Goal: Ask a question: Seek information or help from site administrators or community

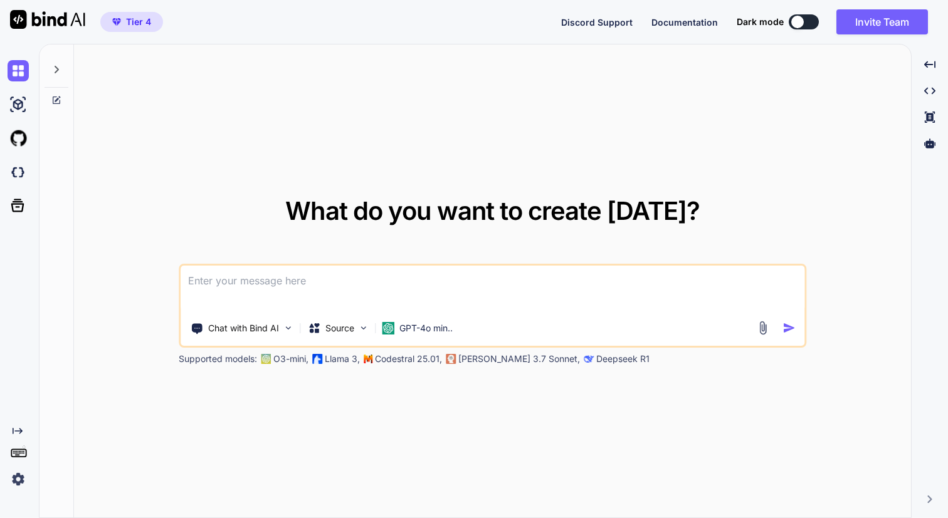
type textarea "C"
type textarea "x"
type textarea "Ca"
type textarea "x"
type textarea "Can"
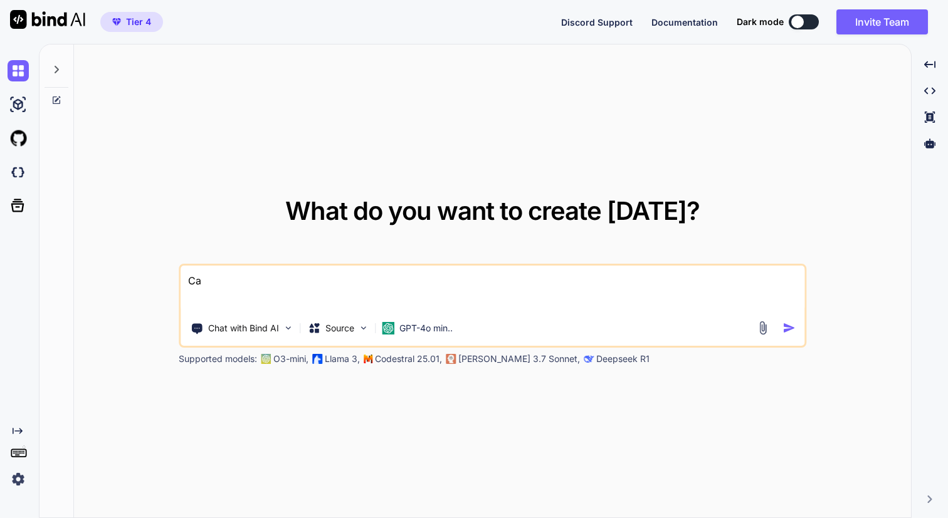
type textarea "x"
type textarea "Can"
type textarea "x"
type textarea "Can I"
type textarea "x"
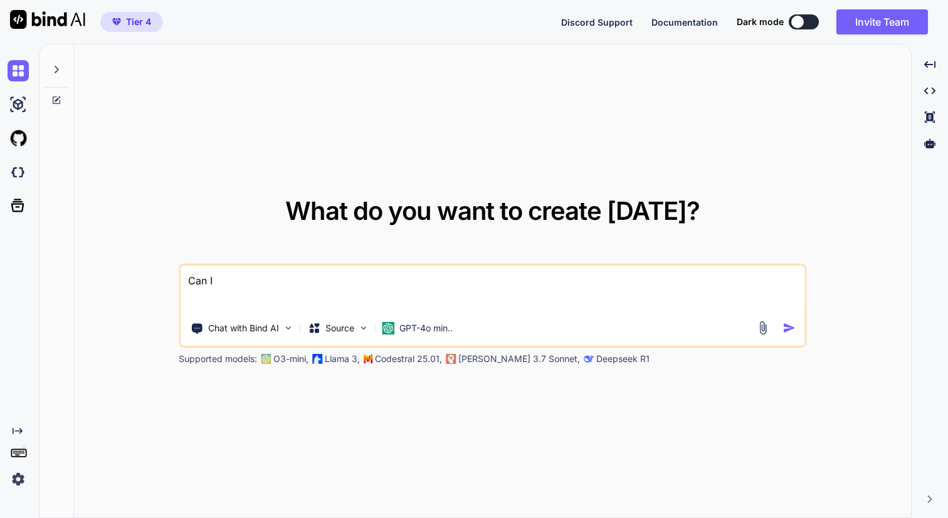
type textarea "Can I"
type textarea "x"
type textarea "Can I u"
type textarea "x"
type textarea "Can I up"
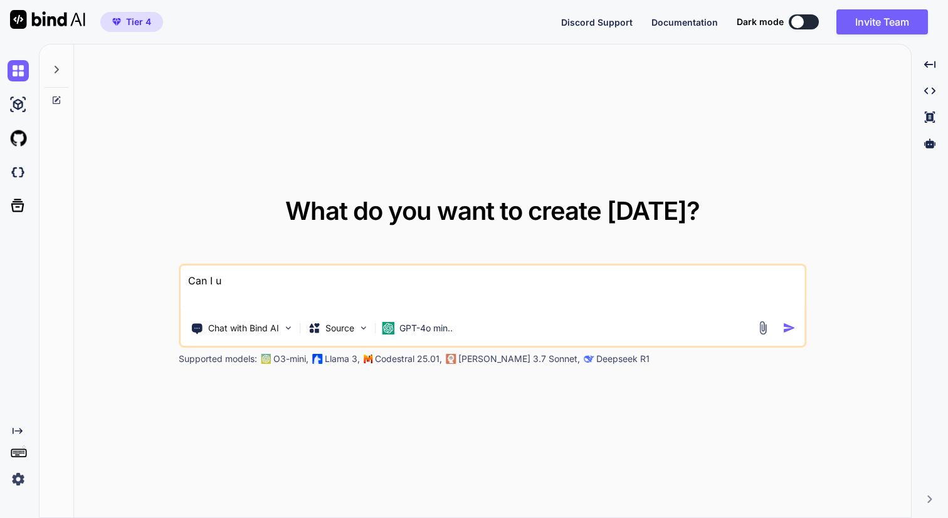
type textarea "x"
type textarea "Can I upl"
type textarea "x"
type textarea "Can I uplo"
type textarea "x"
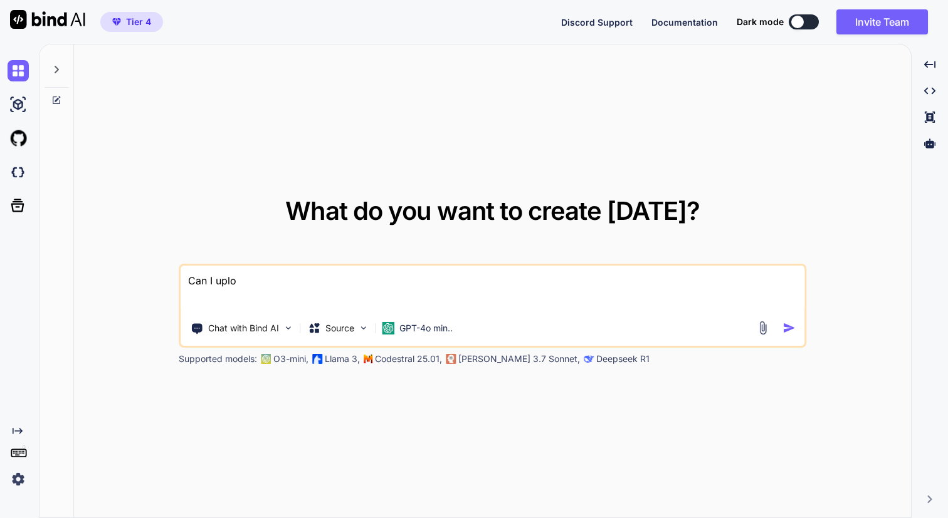
type textarea "Can I uploa"
type textarea "x"
type textarea "Can I upload"
type textarea "x"
type textarea "Can I upload"
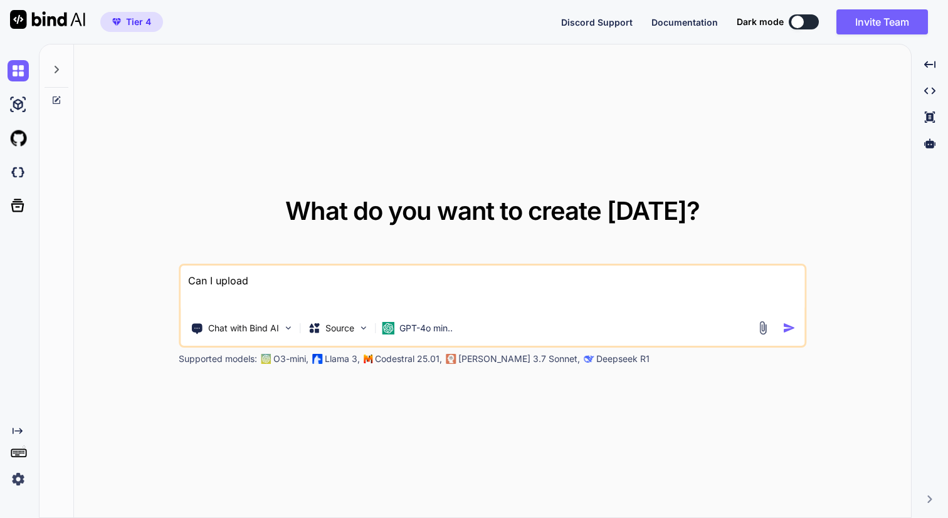
type textarea "x"
type textarea "Can I upload m"
type textarea "x"
type textarea "Can I upload my"
type textarea "x"
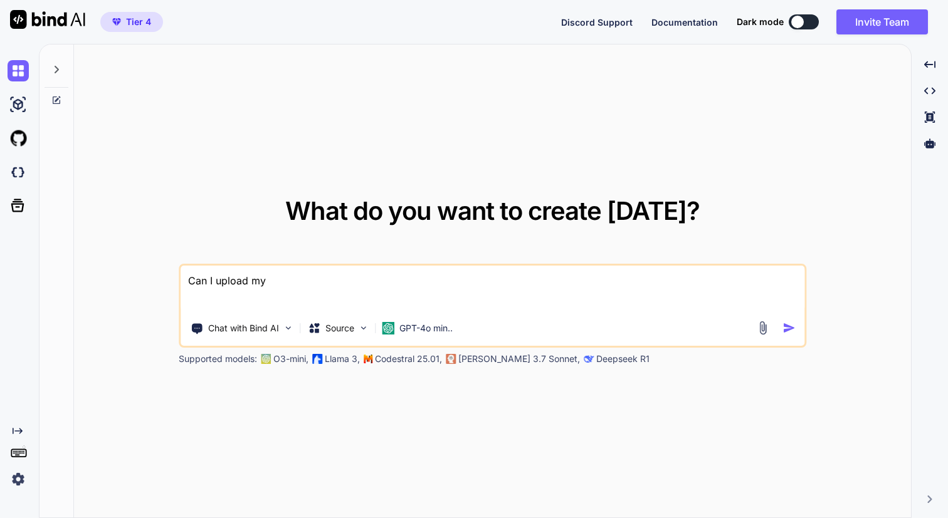
type textarea "Can I upload my"
type textarea "x"
type textarea "Can I upload my ."
type textarea "x"
type textarea "Can I upload my .f"
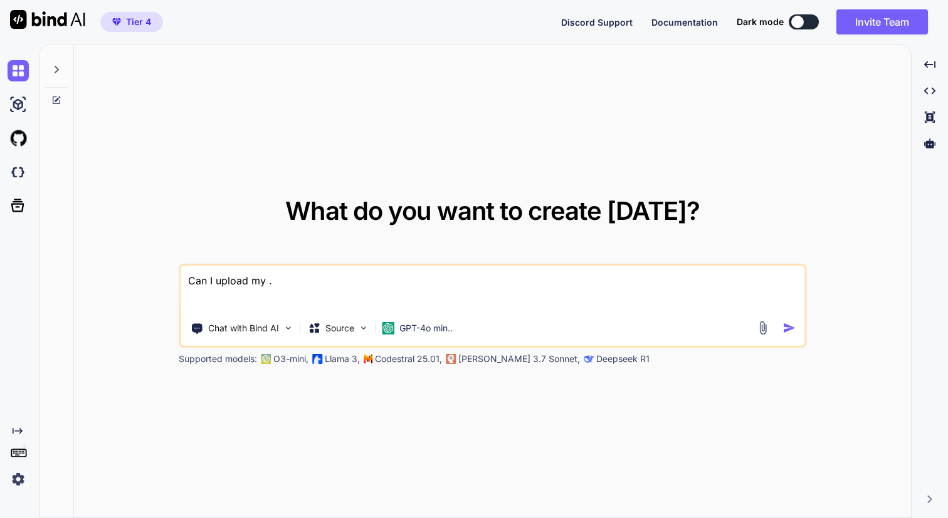
type textarea "x"
type textarea "Can I upload my .fi"
type textarea "x"
type textarea "Can I upload my .fig"
type textarea "x"
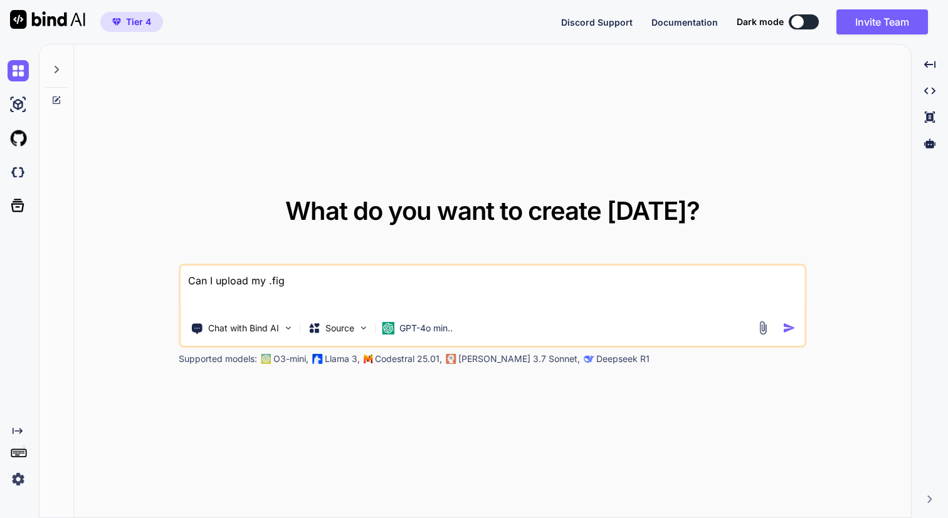
type textarea "Can I upload my .fig"
type textarea "x"
type textarea "Can I upload my .fig f"
type textarea "x"
type textarea "Can I upload my .fig fi"
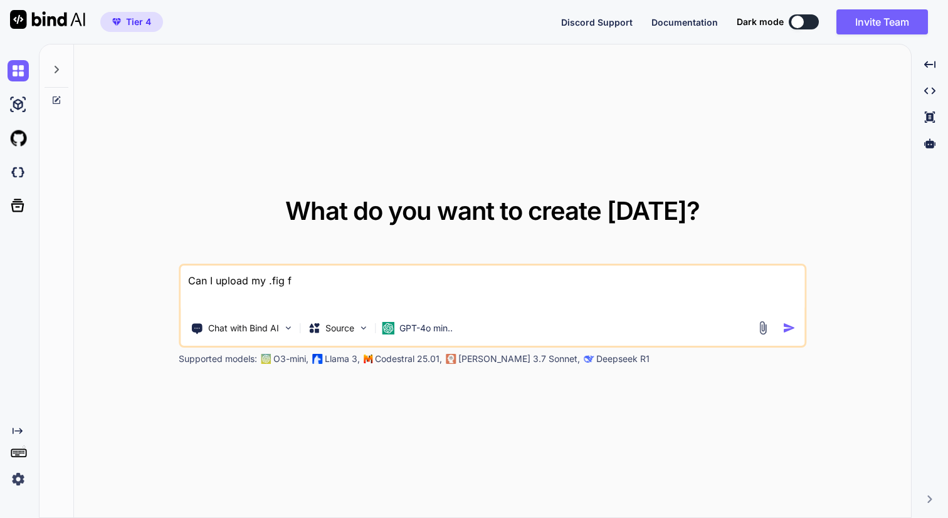
type textarea "x"
type textarea "Can I upload my .fig fil"
type textarea "x"
type textarea "Can I upload my .fig file"
type textarea "x"
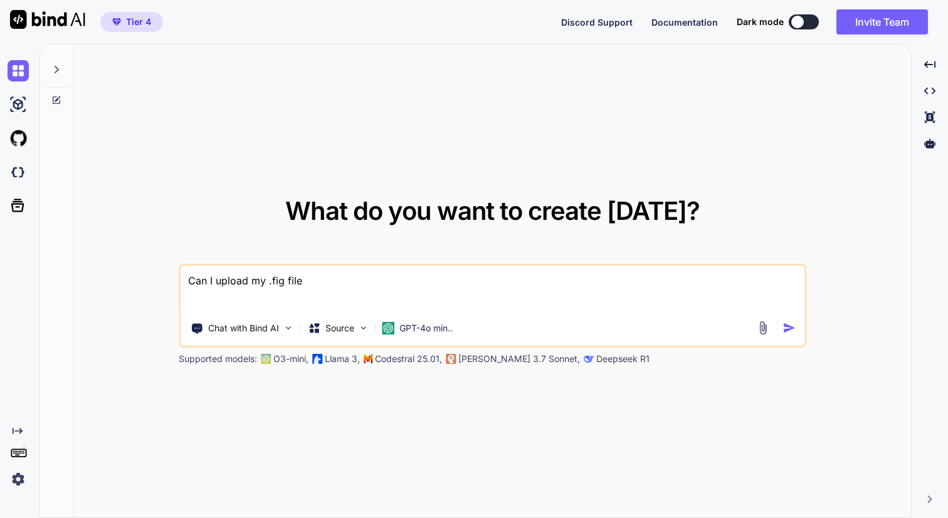
type textarea "Can I upload my .fig file"
type textarea "x"
type textarea "Can I upload my .fig file h"
type textarea "x"
type textarea "Can I upload my .fig file he"
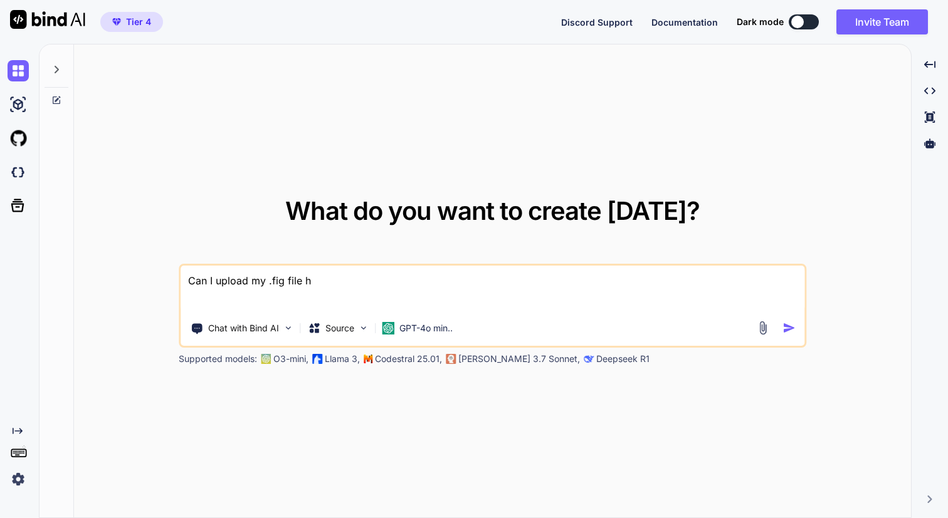
type textarea "x"
type textarea "Can I upload my .fig file her"
type textarea "x"
type textarea "Can I upload my .fig file her"
type textarea "x"
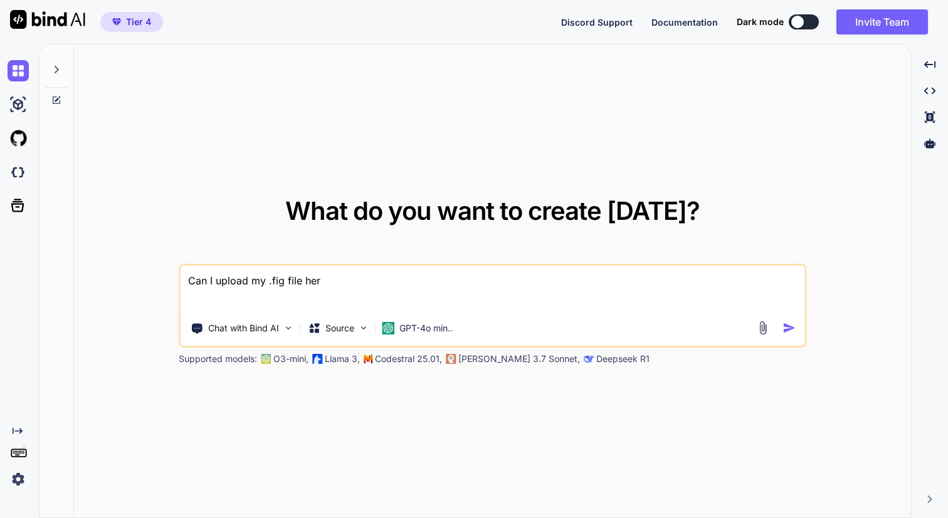
type textarea "Can I upload my .fig file her"
type textarea "x"
type textarea "Can I upload my .fig file he"
type textarea "x"
type textarea "Can I upload my .fig file hee"
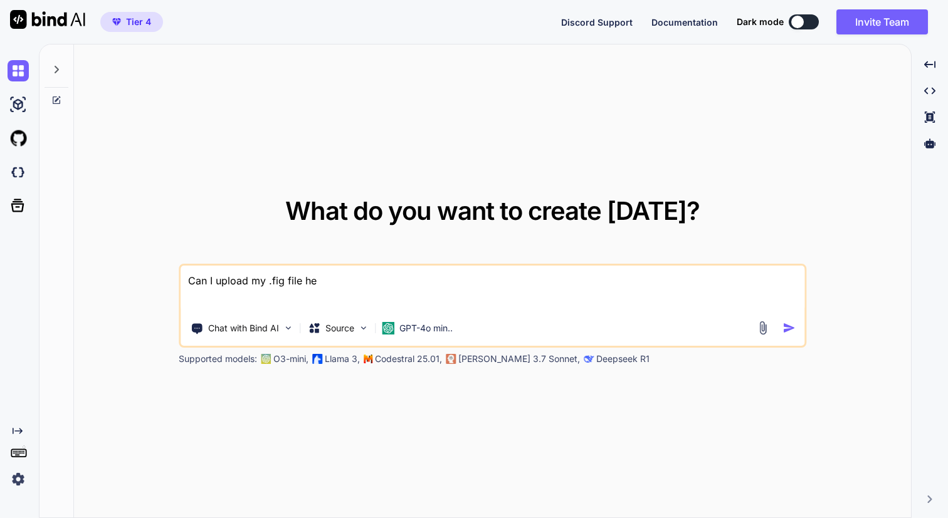
type textarea "x"
type textarea "Can I upload my .fig file hee"
type textarea "x"
type textarea "Can I upload my .fig file hee"
type textarea "x"
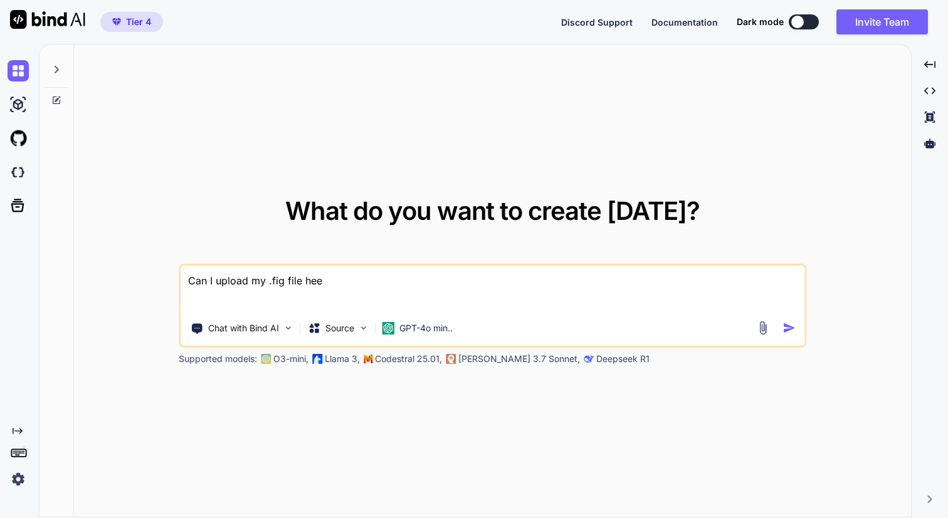
type textarea "Can I upload my .fig file he"
type textarea "x"
type textarea "Can I upload my .fig file h"
type textarea "x"
type textarea "Can I upload my .fig file he"
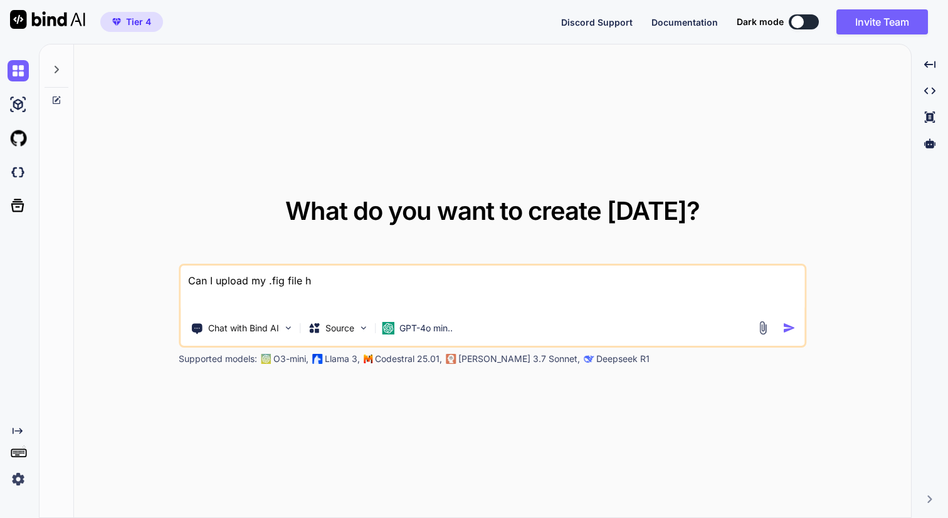
type textarea "x"
type textarea "Can I upload my .fig file her"
type textarea "x"
type textarea "Can I upload my .fig file here"
type textarea "x"
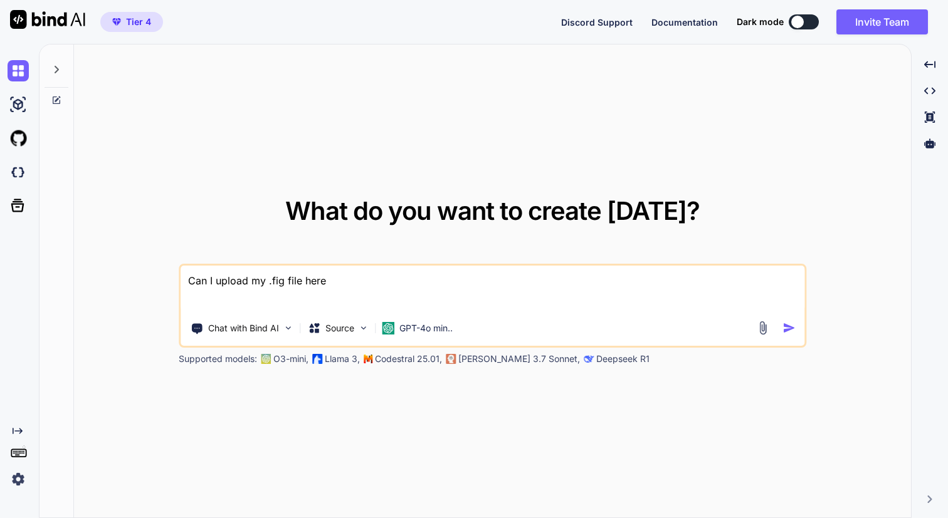
type textarea "Can I upload my .fig file here"
type textarea "x"
type textarea "Can I upload my .fig file here t"
type textarea "x"
type textarea "Can I upload my .fig file here to"
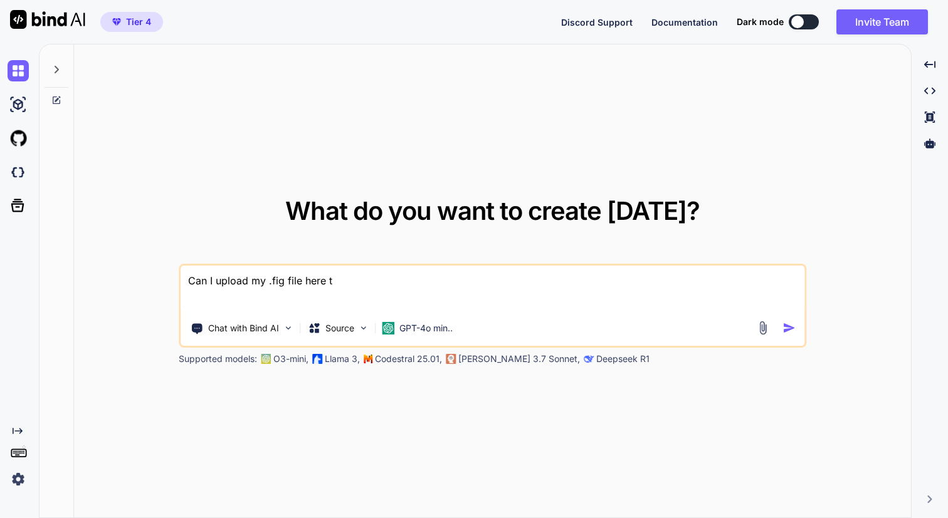
type textarea "x"
type textarea "Can I upload my .fig file here to"
type textarea "x"
type textarea "Can I upload my .fig file here to g"
type textarea "x"
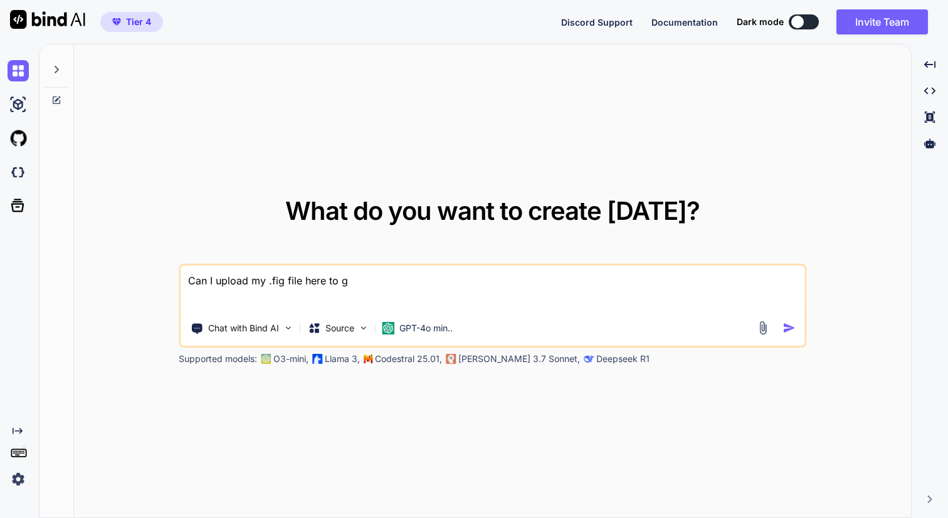
type textarea "Can I upload my .fig file here to gi"
type textarea "x"
type textarea "Can I upload my .fig file here to giv"
type textarea "x"
type textarea "Can I upload my .fig file here to give"
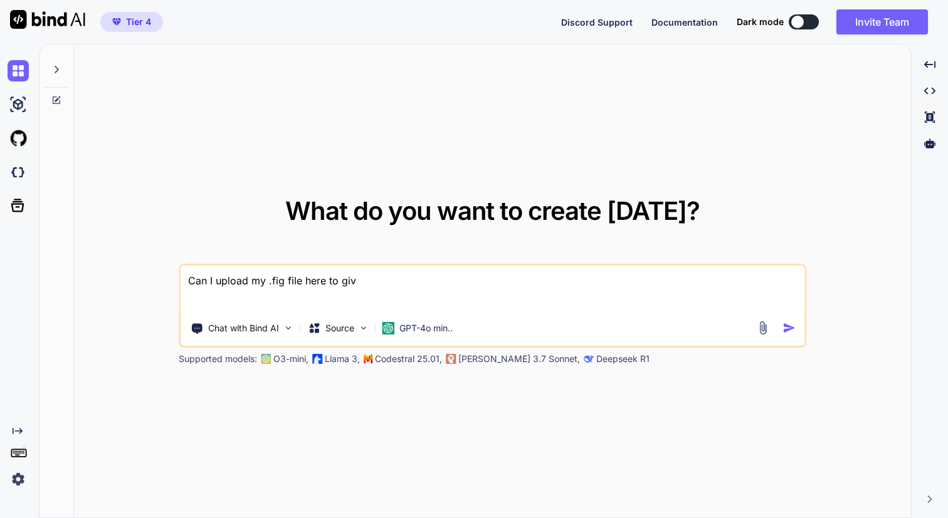
type textarea "x"
type textarea "Can I upload my .fig file here to give"
type textarea "x"
type textarea "Can I upload my .fig file here to give y"
type textarea "x"
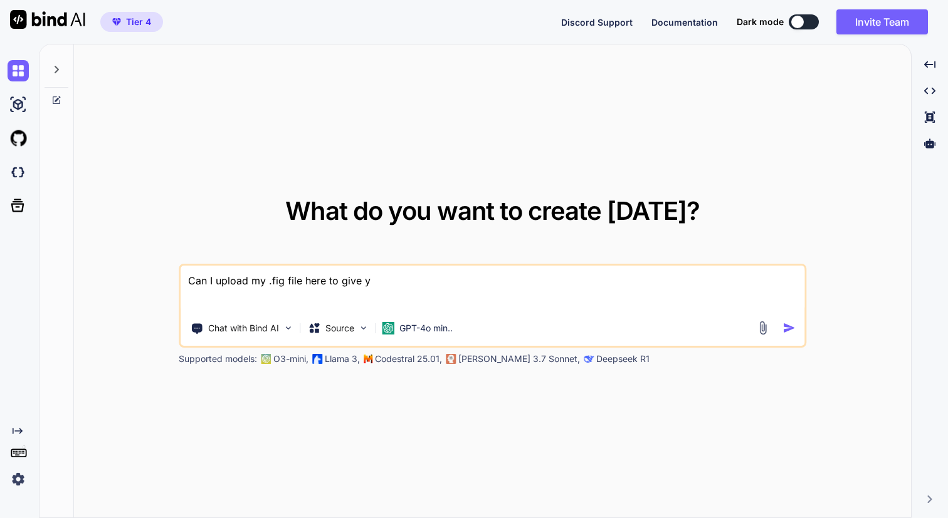
type textarea "Can I upload my .fig file here to give yo"
type textarea "x"
type textarea "Can I upload my .fig file here to give you"
type textarea "x"
type textarea "Can I upload my .fig file here to give you"
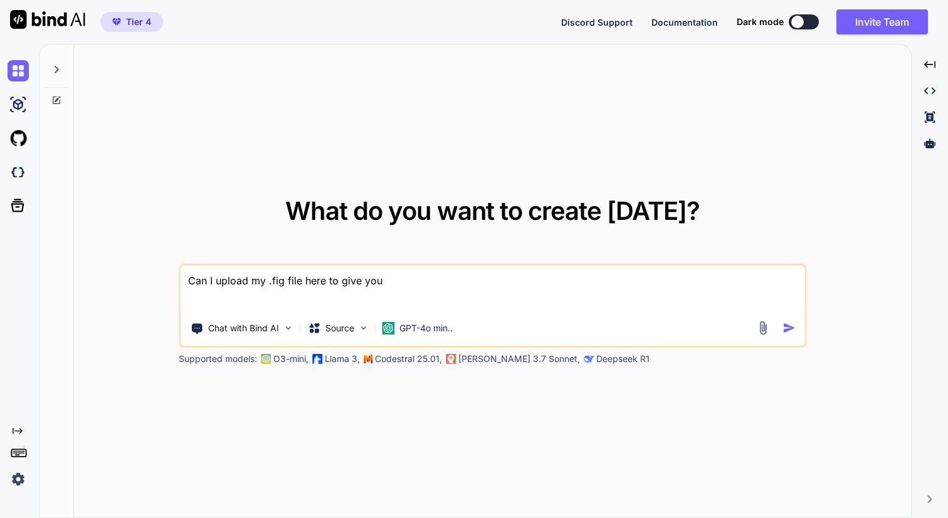
type textarea "x"
type textarea "Can I upload my .fig file here to give you a"
type textarea "x"
type textarea "Can I upload my .fig file here to give you an"
type textarea "x"
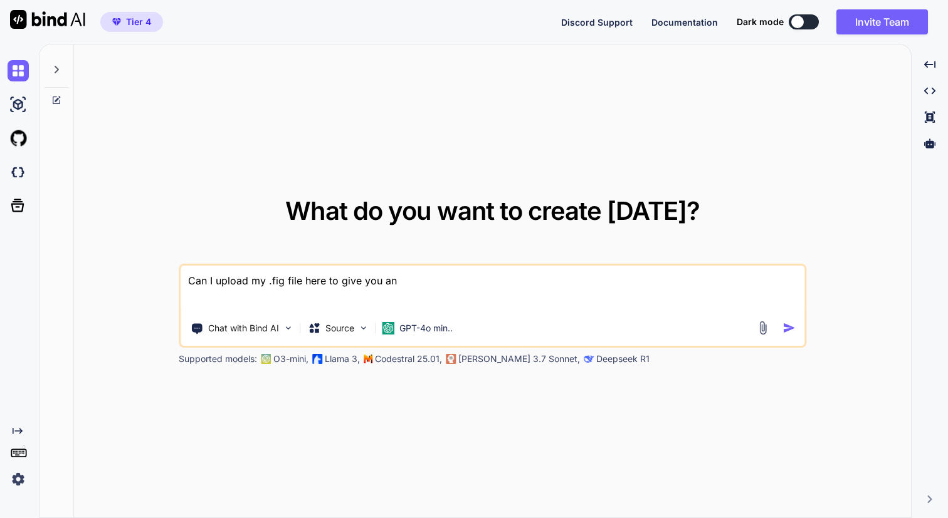
type textarea "Can I upload my .fig file here to give you an"
type textarea "x"
type textarea "Can I upload my .fig file here to give you an i"
type textarea "x"
type textarea "Can I upload my .fig file here to give you an id"
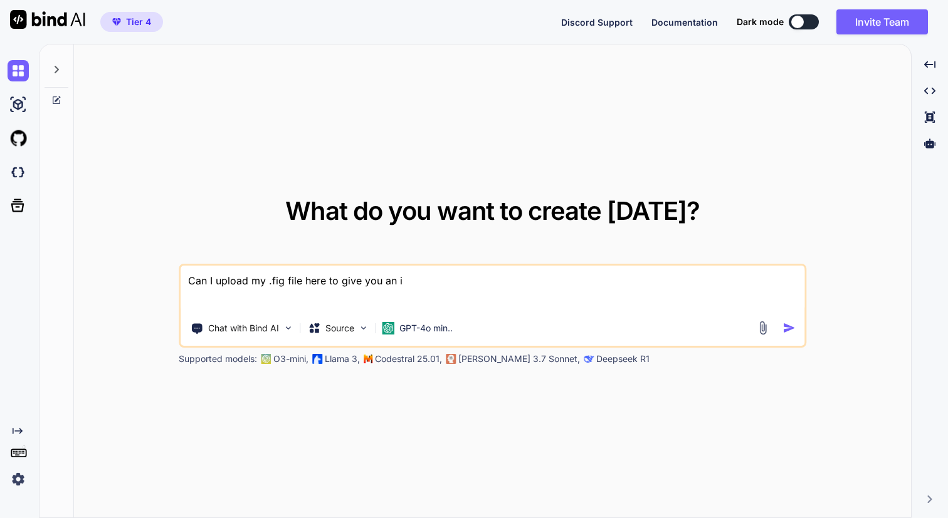
type textarea "x"
type textarea "Can I upload my .fig file here to give you an ide"
type textarea "x"
type textarea "Can I upload my .fig file here to give you an idea"
type textarea "x"
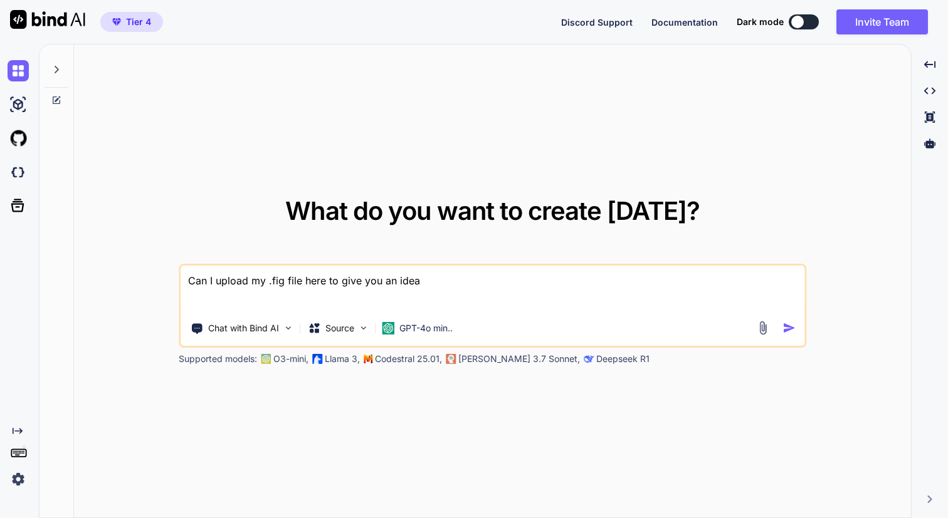
type textarea "Can I upload my .fig file here to give you an idea"
type textarea "x"
type textarea "Can I upload my .fig file here to give you an idea o"
type textarea "x"
type textarea "Can I upload my .fig file here to give you an idea of"
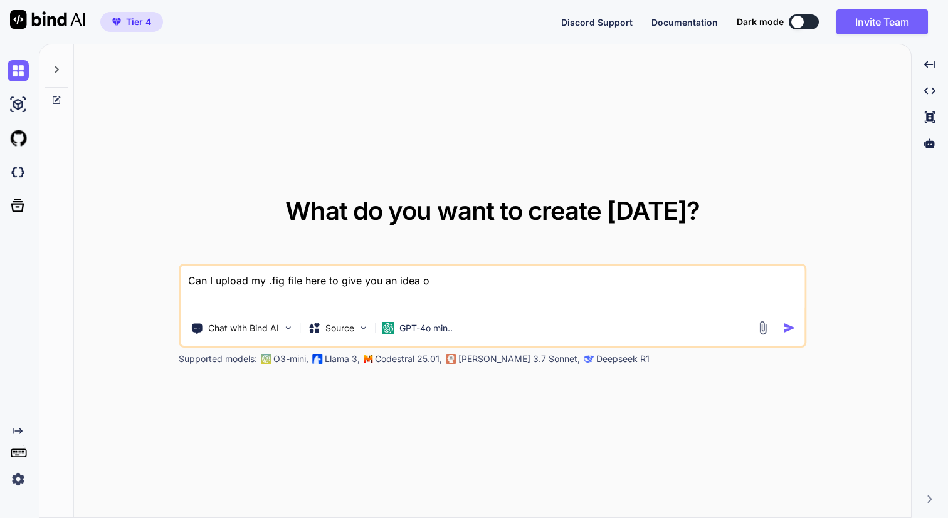
type textarea "x"
type textarea "Can I upload my .fig file here to give you an idea of"
type textarea "x"
type textarea "Can I upload my .fig file here to give you an idea of w"
type textarea "x"
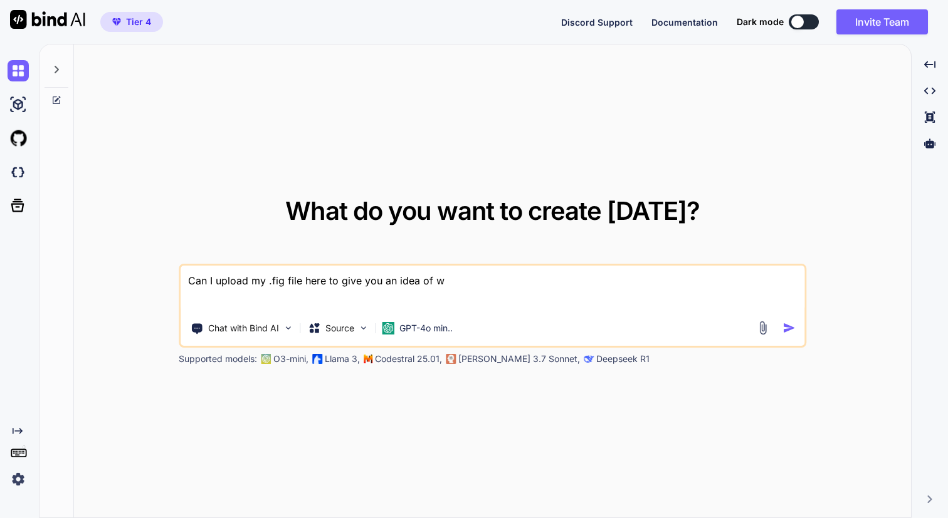
type textarea "Can I upload my .fig file here to give you an idea of wh"
type textarea "x"
type textarea "Can I upload my .fig file here to give you an idea of wha"
type textarea "x"
type textarea "Can I upload my .fig file here to give you an idea of what"
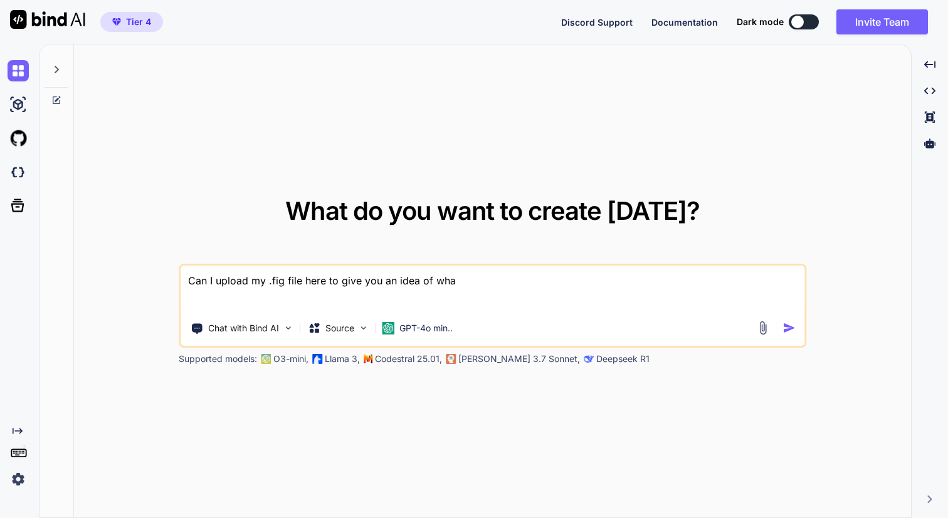
type textarea "x"
type textarea "Can I upload my .fig file here to give you an idea of what"
type textarea "x"
type textarea "Can I upload my .fig file here to give you an idea of what I"
type textarea "x"
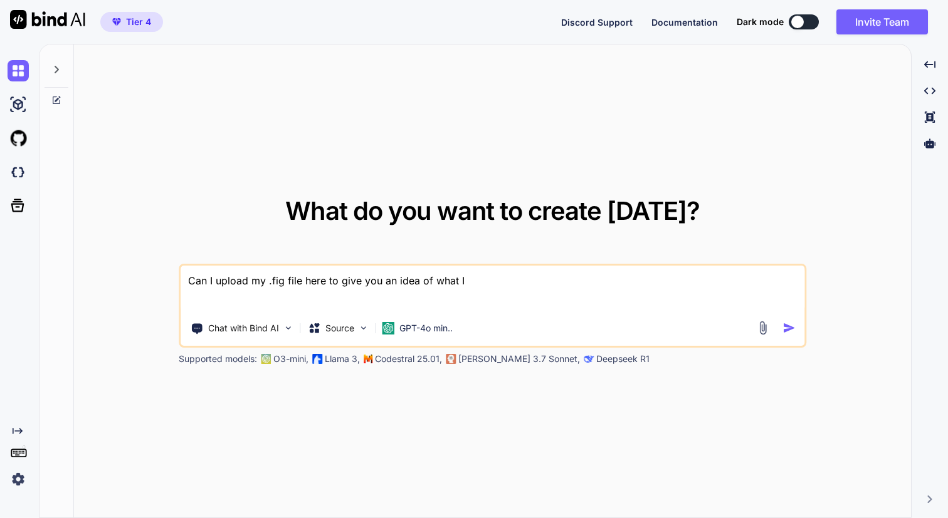
type textarea "Can I upload my .fig file here to give you an idea of what I"
type textarea "x"
type textarea "Can I upload my .fig file here to give you an idea of what I a"
type textarea "x"
type textarea "Can I upload my .fig file here to give you an idea of what I am"
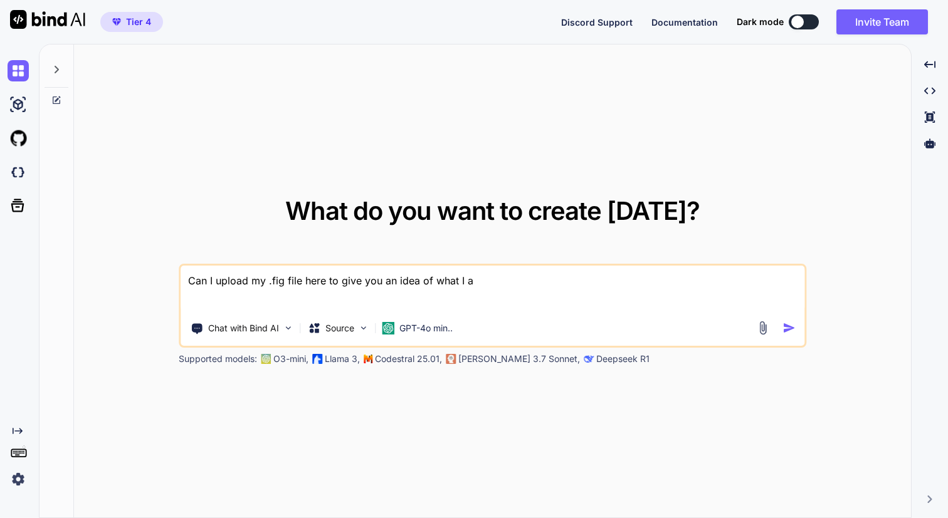
type textarea "x"
type textarea "Can I upload my .fig file here to give you an idea of what I am"
type textarea "x"
type textarea "Can I upload my .fig file here to give you an idea of what I am l"
type textarea "x"
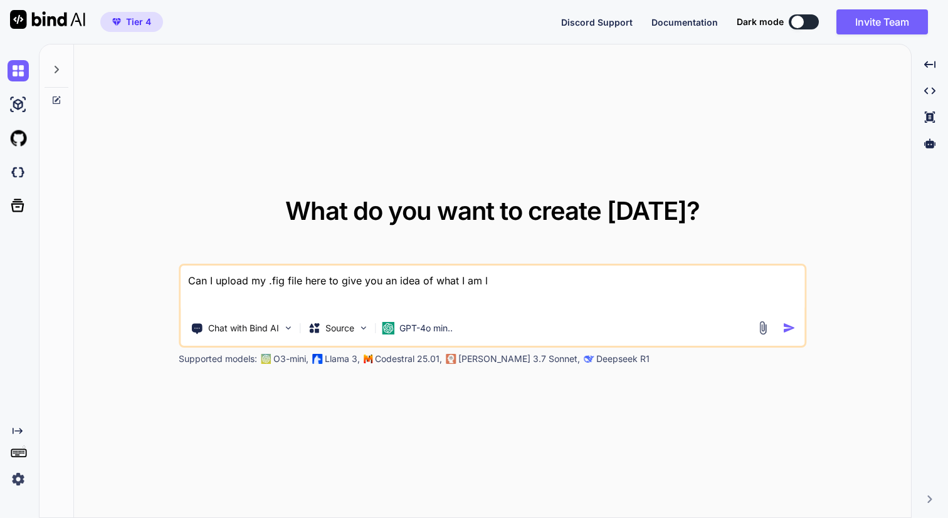
type textarea "Can I upload my .fig file here to give you an idea of what I am lo"
type textarea "x"
type textarea "Can I upload my .fig file here to give you an idea of what I am loo"
type textarea "x"
type textarea "Can I upload my .fig file here to give you an idea of what I am look"
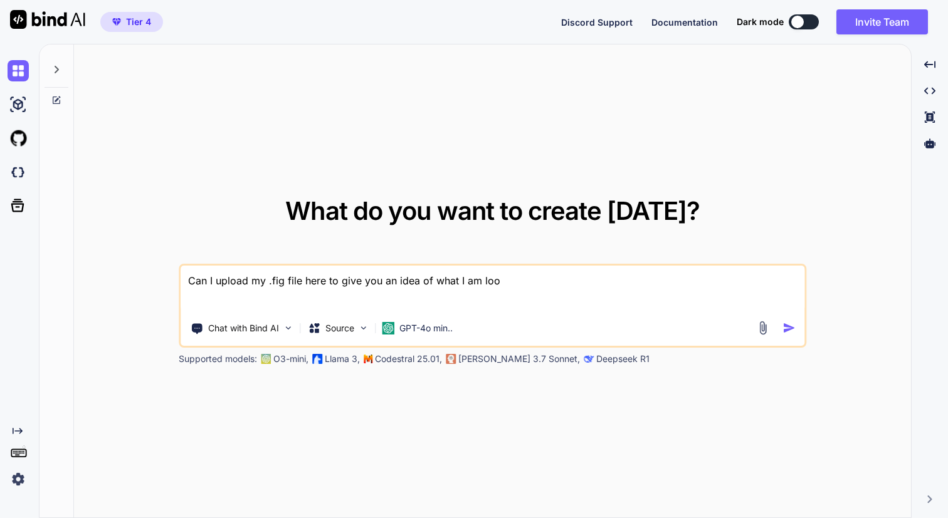
type textarea "x"
type textarea "Can I upload my .fig file here to give you an idea of what I am looki"
type textarea "x"
type textarea "Can I upload my .fig file here to give you an idea of what I am lookin"
type textarea "x"
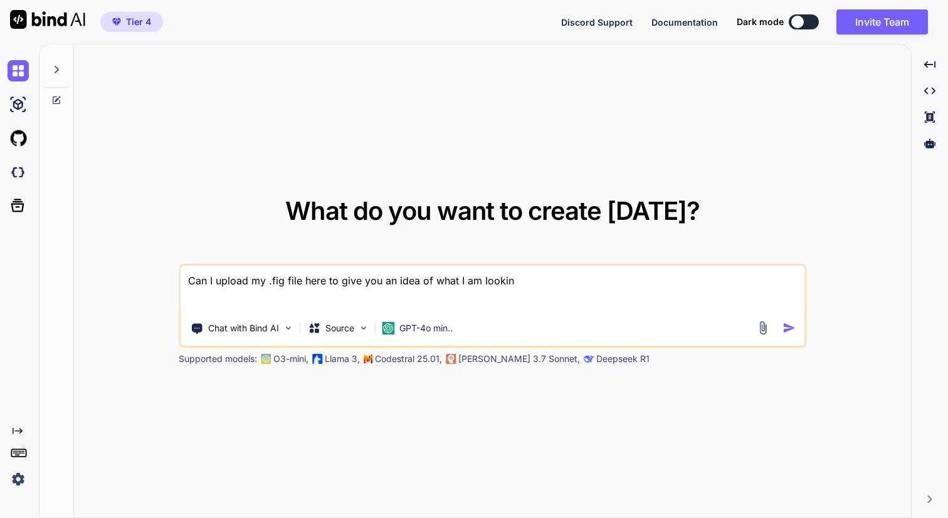
type textarea "Can I upload my .fig file here to give you an idea of what I am looking"
type textarea "x"
type textarea "Can I upload my .fig file here to give you an idea of what I am looking"
type textarea "x"
type textarea "Can I upload my .fig file here to give you an idea of what I am looking f"
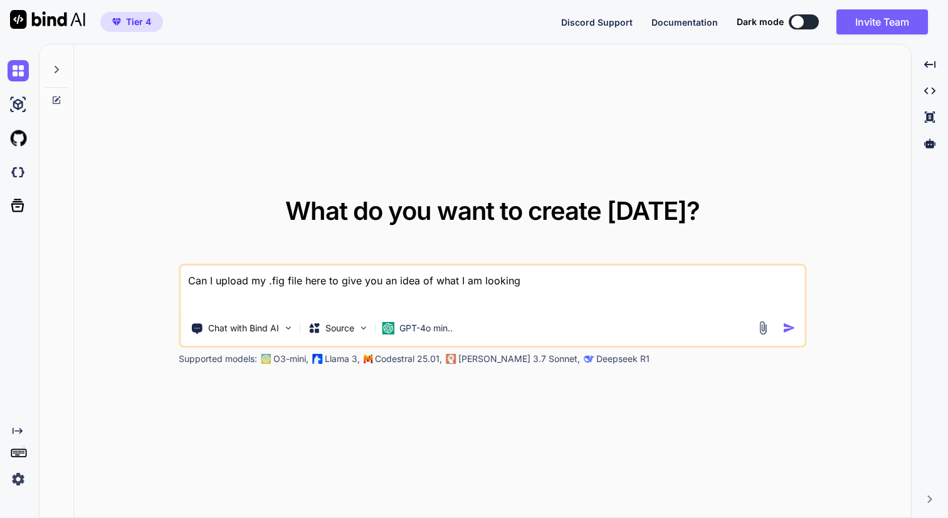
type textarea "x"
type textarea "Can I upload my .fig file here to give you an idea of what I am looking fo"
type textarea "x"
type textarea "Can I upload my .fig file here to give you an idea of what I am looking for"
type textarea "x"
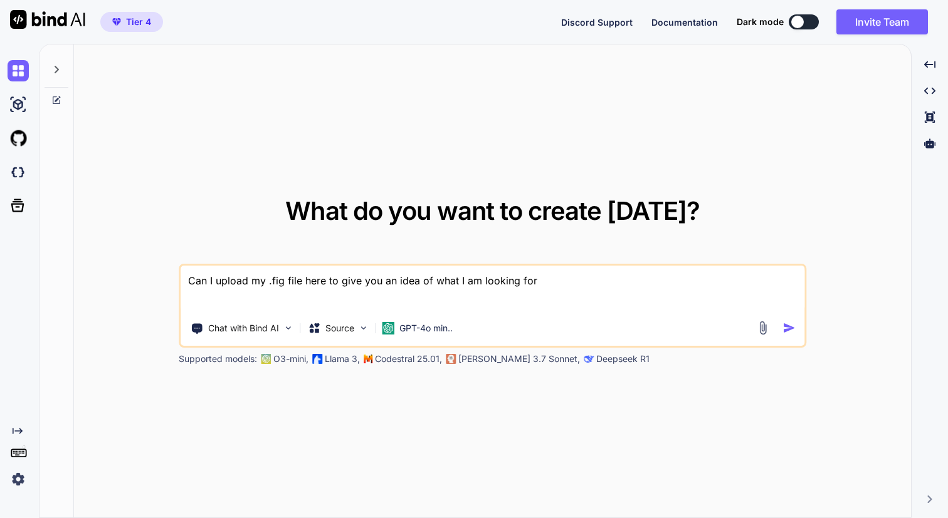
type textarea "Can I upload my .fig file here to give you an idea of what I am looking form"
type textarea "x"
type textarea "Can I upload my .fig file here to give you an idea of what I am looking for"
type textarea "x"
type textarea "Can I upload my .fig file here to give you an idea of what I am looking for?"
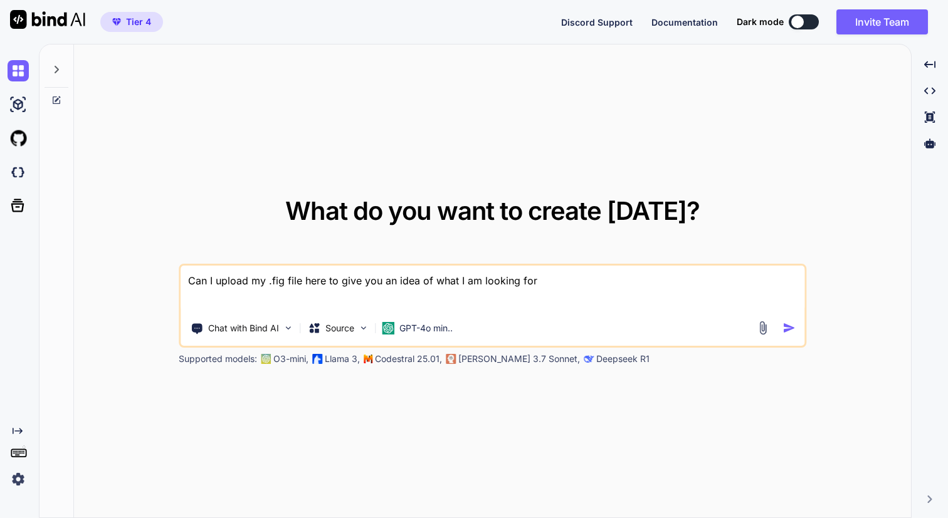
type textarea "x"
type textarea "Can I upload my .fig file here to give you an idea of what I am looking for?"
click at [252, 332] on p "Chat with Bind AI" at bounding box center [243, 328] width 71 height 13
type textarea "x"
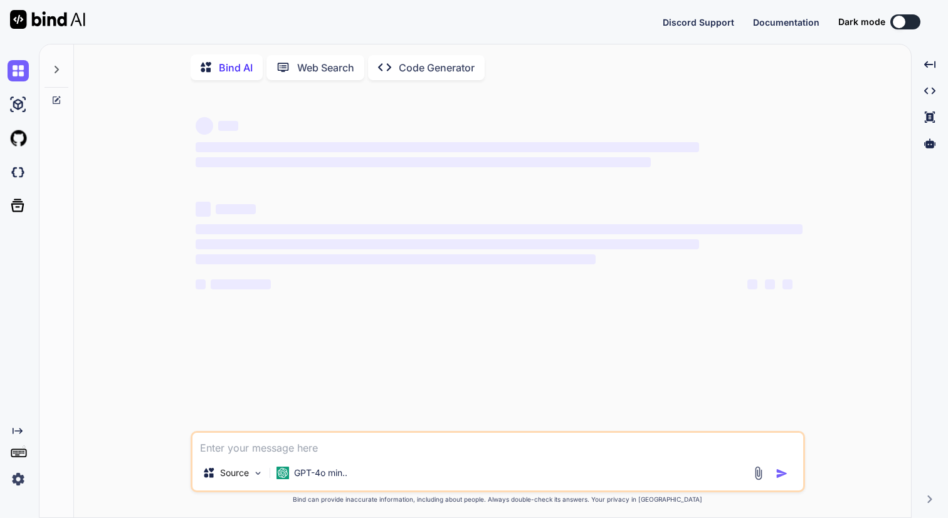
type textarea "x"
click at [219, 453] on textarea at bounding box center [497, 444] width 610 height 23
type textarea "C"
type textarea "x"
type textarea "Ca"
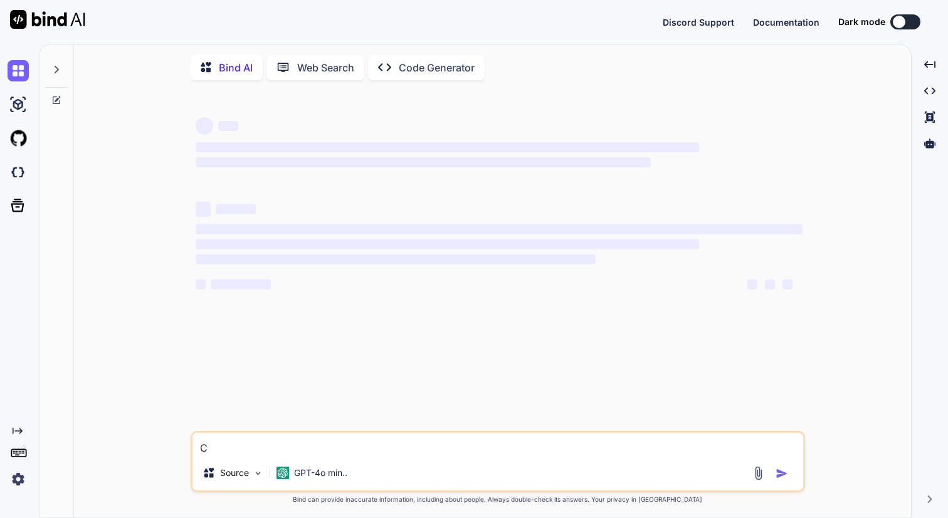
type textarea "x"
type textarea "Can"
type textarea "x"
type textarea "Can"
type textarea "x"
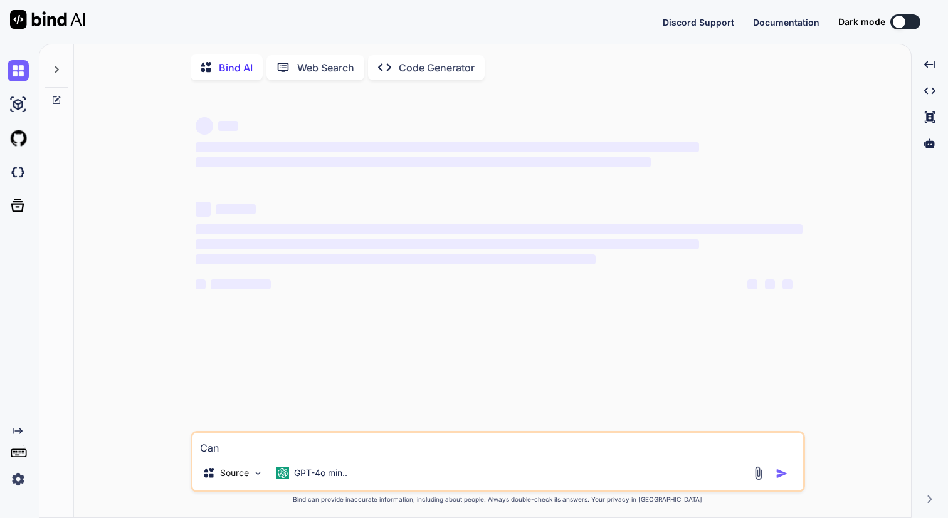
type textarea "Can I"
type textarea "x"
type textarea "Can I"
type textarea "x"
type textarea "Can I u"
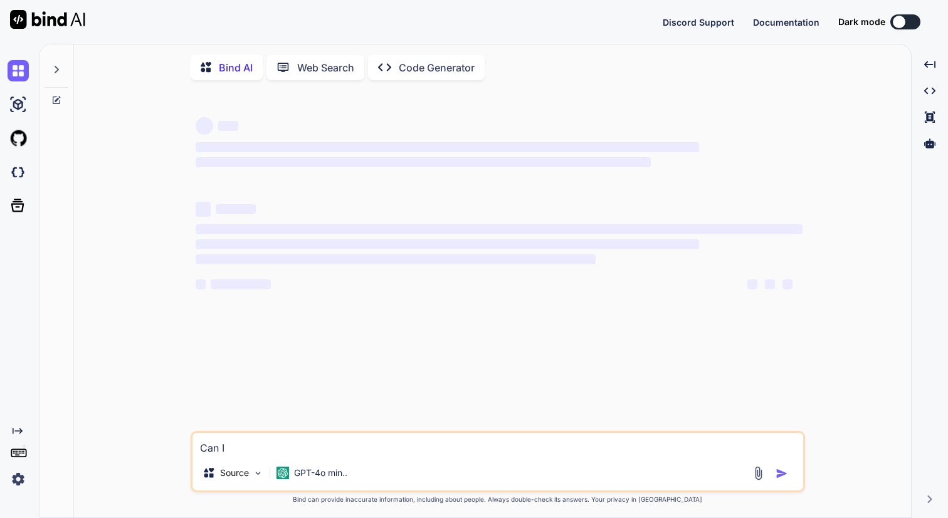
type textarea "x"
type textarea "Can I up"
type textarea "x"
type textarea "Can I upl"
type textarea "x"
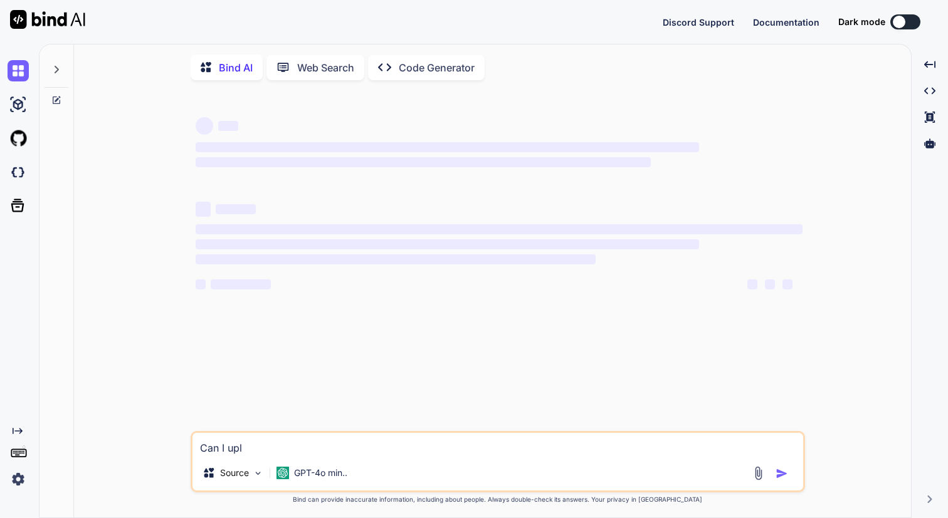
type textarea "Can I uplo"
type textarea "x"
type textarea "Can I uploa"
type textarea "x"
type textarea "Can I upload"
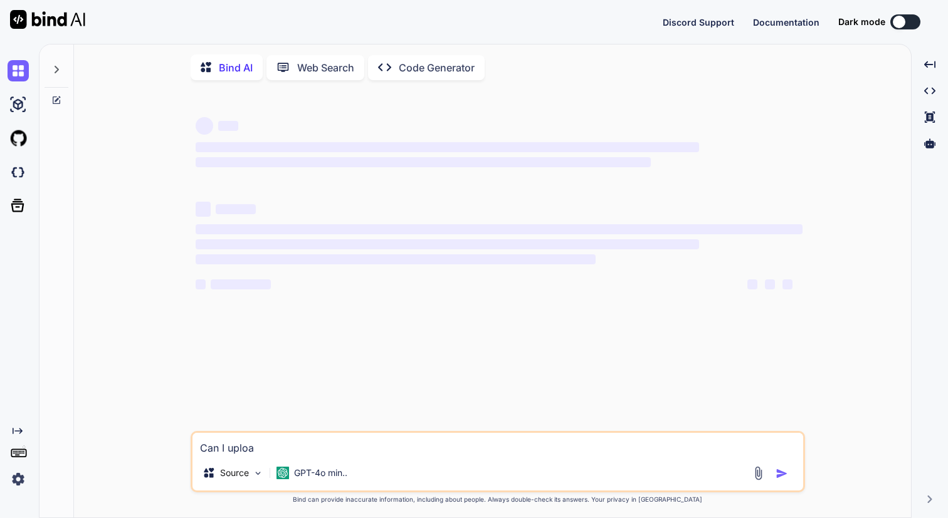
type textarea "x"
type textarea "Can I upload"
type textarea "x"
type textarea "Can I upload m"
type textarea "x"
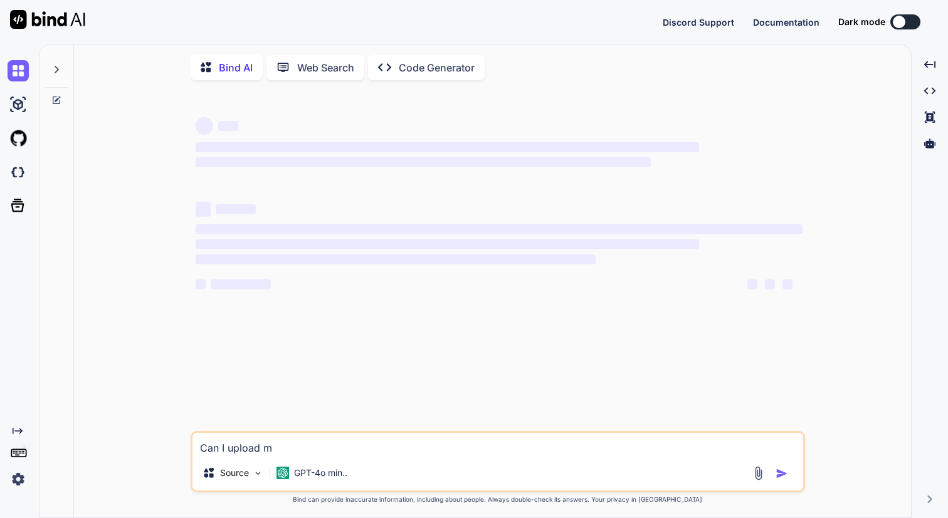
type textarea "Can I upload my"
type textarea "x"
type textarea "Can I upload my"
type textarea "x"
type textarea "Can I upload my ."
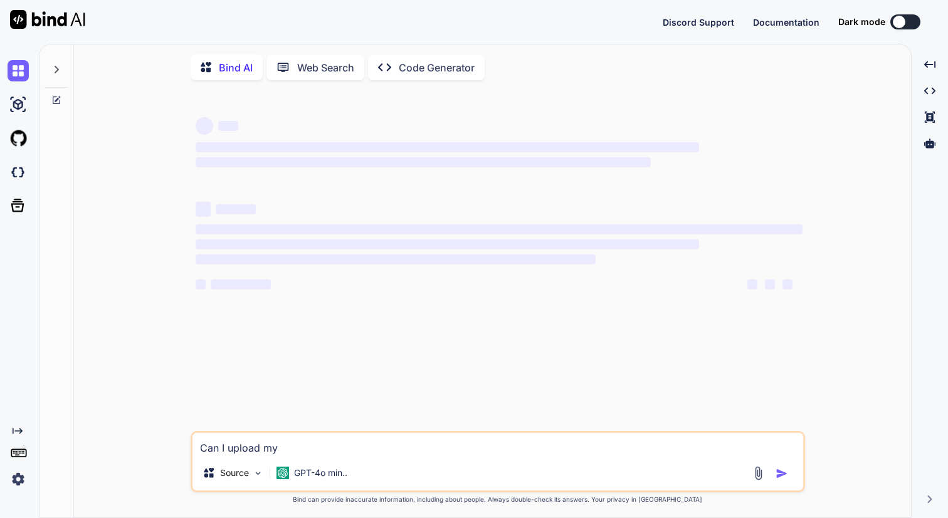
type textarea "x"
type textarea "Can I upload my .F"
type textarea "x"
type textarea "Can I upload my .Fi"
type textarea "x"
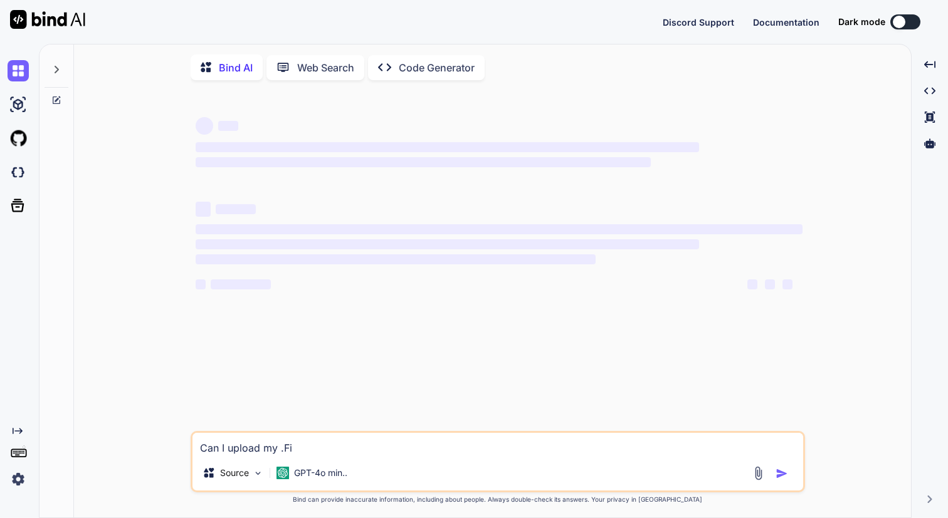
type textarea "Can I upload my .Fig"
type textarea "x"
type textarea "Can I upload my .Fig"
type textarea "x"
type textarea "Can I upload my .Fig"
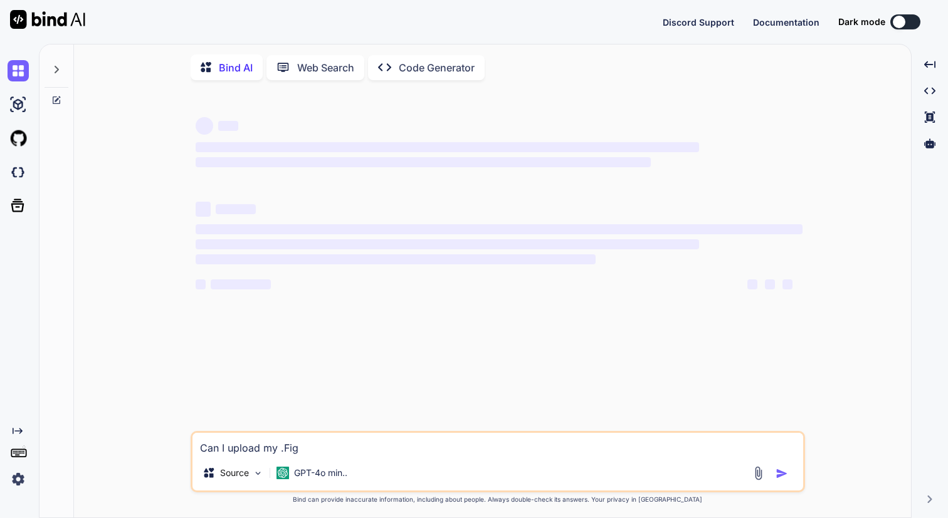
type textarea "x"
type textarea "Can I upload my .Fi"
type textarea "x"
type textarea "Can I upload my .F"
type textarea "x"
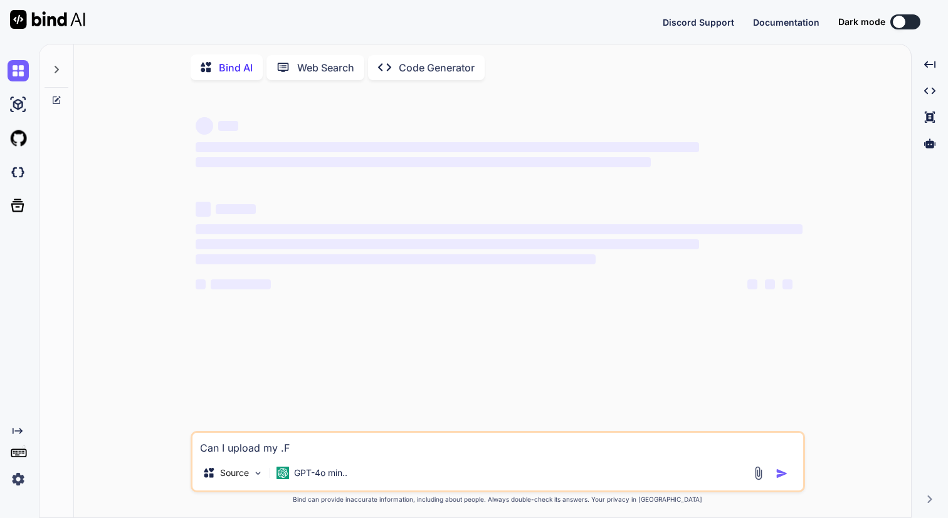
type textarea "Can I upload my ."
type textarea "x"
type textarea "Can I upload my .f"
type textarea "x"
type textarea "Can I upload my .fi"
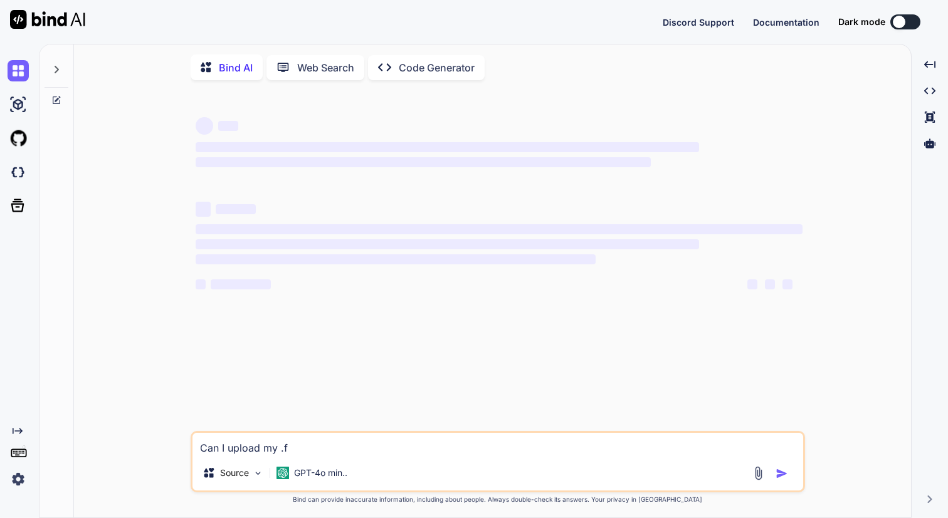
type textarea "x"
type textarea "Can I upload my .fig"
type textarea "x"
type textarea "Can I upload my .fig"
type textarea "x"
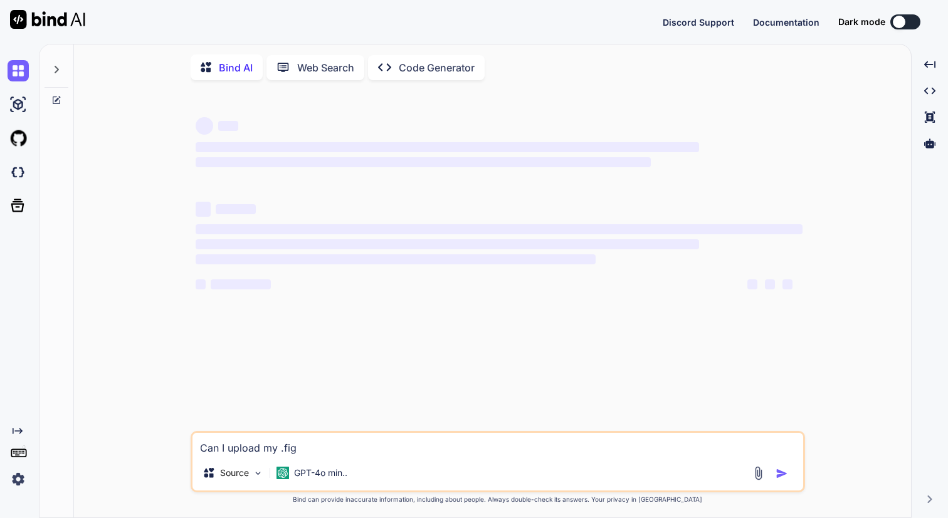
type textarea "Can I upload my .fig f"
type textarea "x"
type textarea "Can I upload my .fig fi"
type textarea "x"
type textarea "Can I upload my .fig fil"
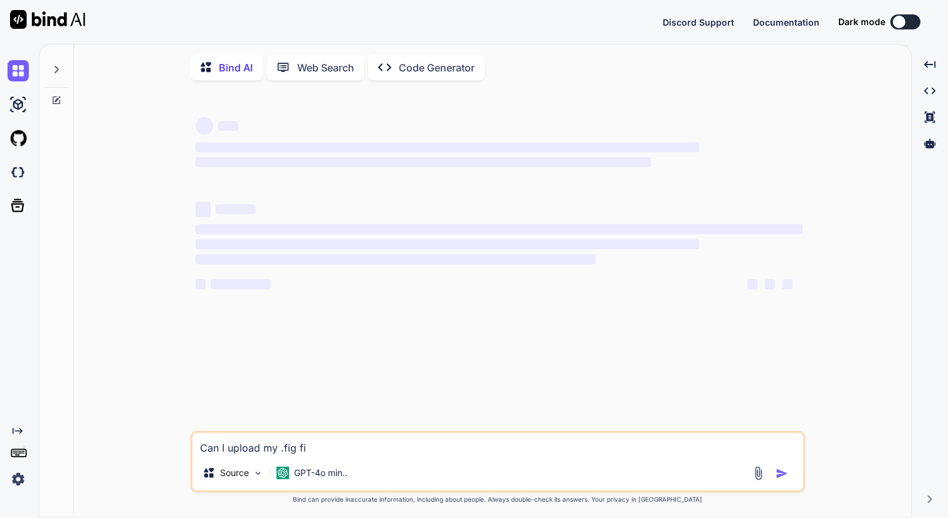
type textarea "x"
type textarea "Can I upload my .fig file"
type textarea "x"
type textarea "Can I upload my .fig file"
type textarea "x"
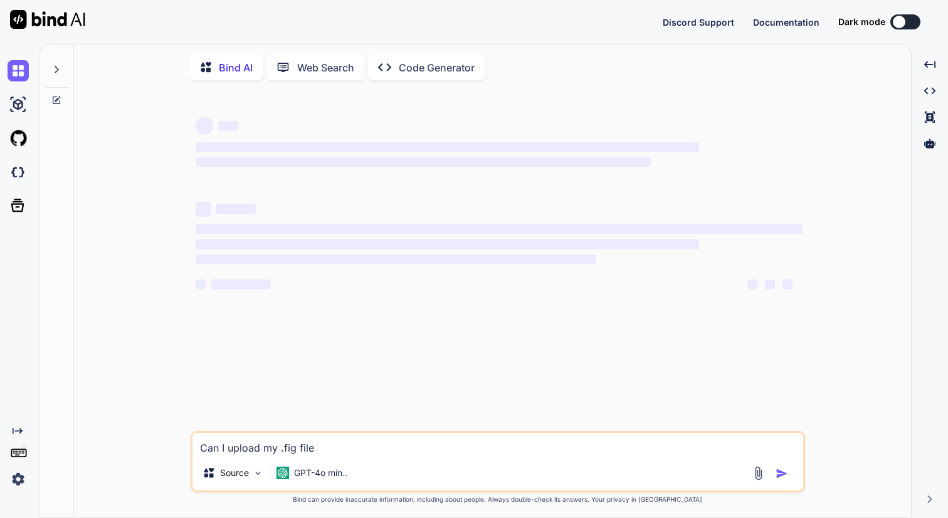
type textarea "Can I upload my .fig file h"
type textarea "x"
type textarea "Can I upload my .fig file he"
type textarea "x"
type textarea "Can I upload my .fig file her"
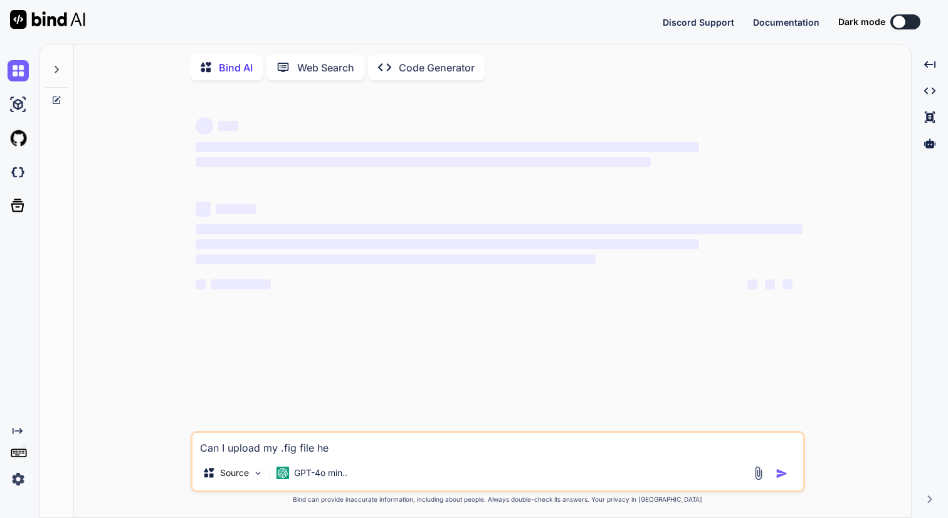
type textarea "x"
type textarea "Can I upload my .fig file here"
type textarea "x"
type textarea "Can I upload my .fig file here"
type textarea "x"
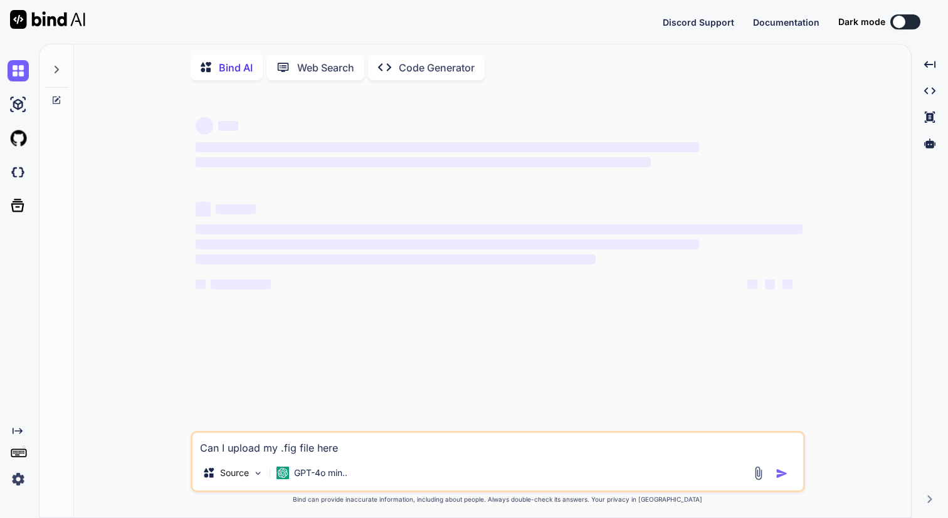
type textarea "Can I upload my .fig file here"
type textarea "x"
type textarea "Can I upload my .fig file here"
type textarea "x"
type textarea "Can I upload my .fig file here a"
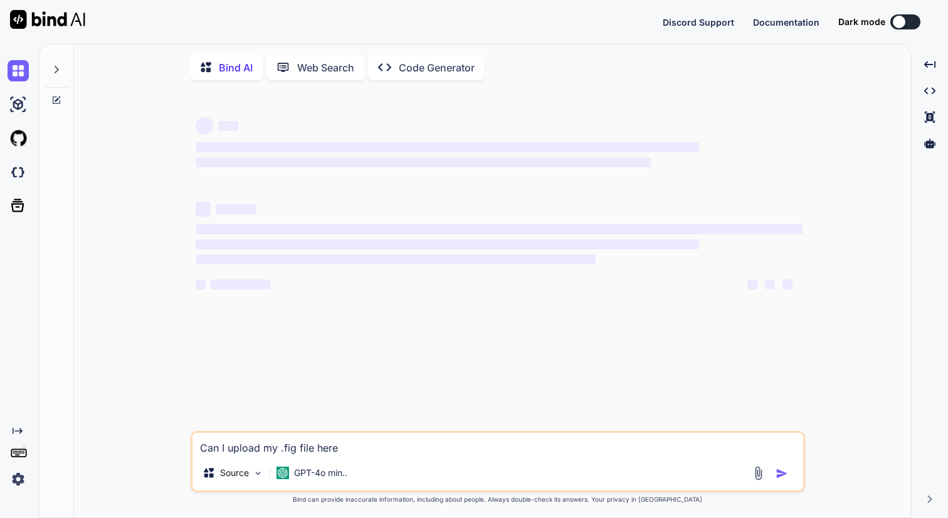
type textarea "x"
type textarea "Can I upload my .fig file here"
type textarea "x"
type textarea "Can I upload my .fig file here t"
type textarea "x"
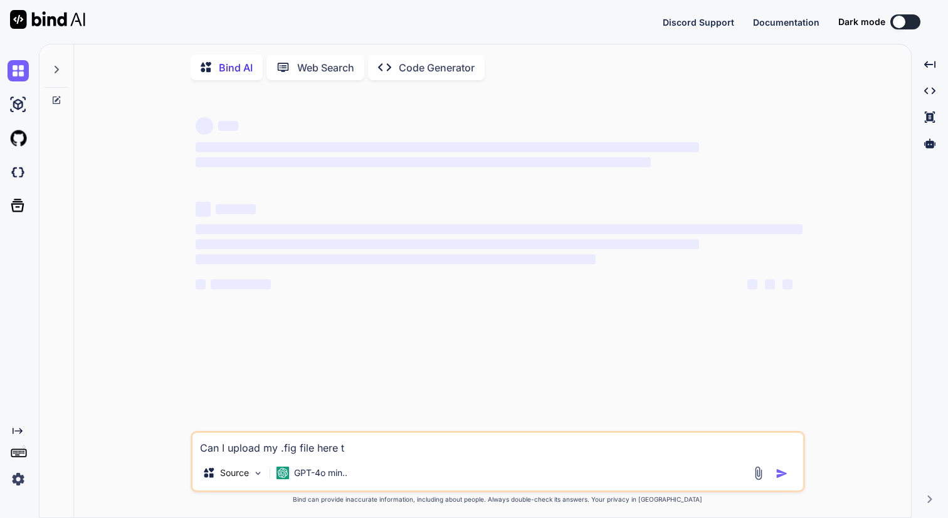
type textarea "Can I upload my .fig file here to"
type textarea "x"
type textarea "Can I upload my .fig file here to"
type textarea "x"
type textarea "Can I upload my .fig file here to a"
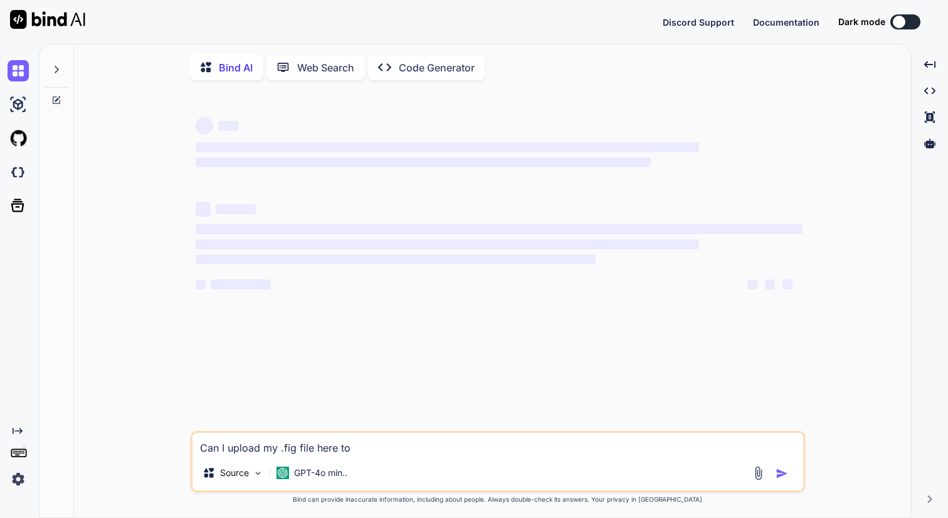
type textarea "x"
type textarea "Can I upload my .fig file here to as"
type textarea "x"
type textarea "Can I upload my .fig file here to ass"
type textarea "x"
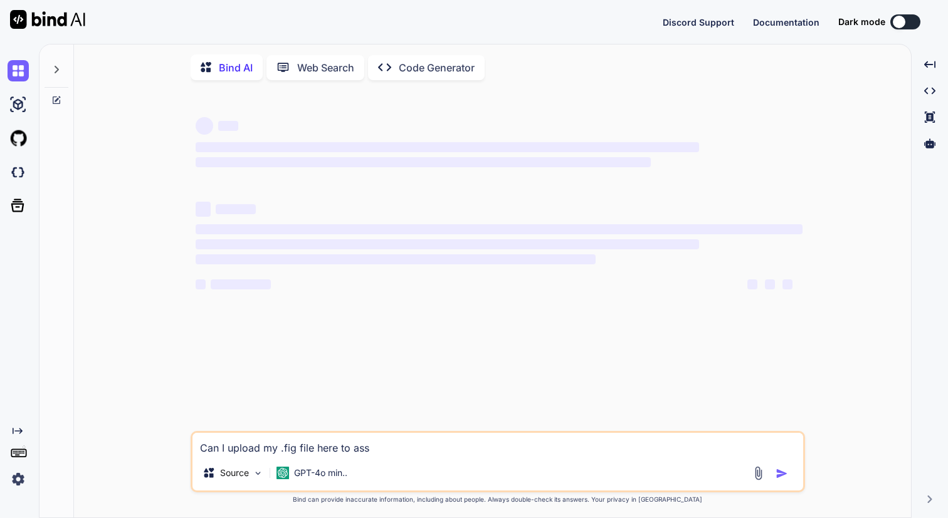
type textarea "Can I upload my .fig file here to assi"
type textarea "x"
type textarea "Can I upload my .fig file here to assis"
type textarea "x"
type textarea "Can I upload my .fig file here to assist"
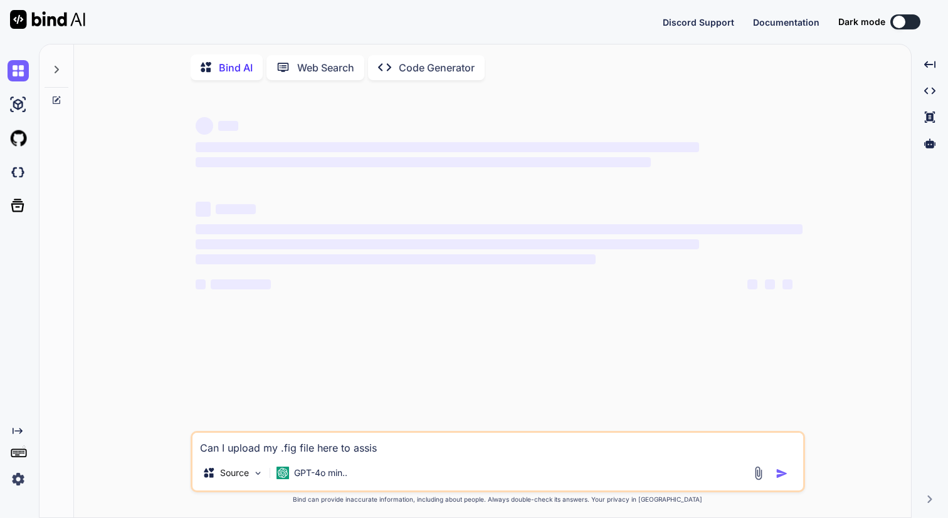
type textarea "x"
type textarea "Can I upload my .fig file here to assist"
type textarea "x"
type textarea "Can I upload my .fig file here to assist u"
type textarea "x"
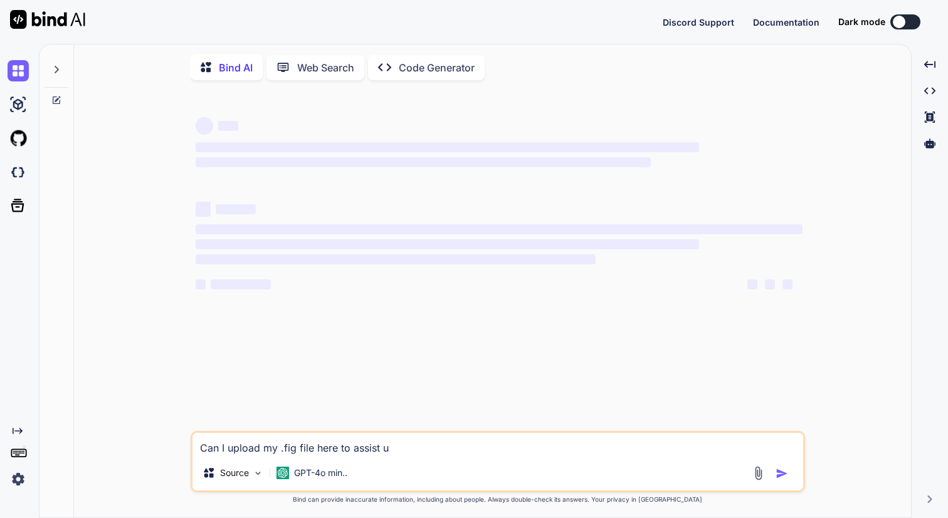
type textarea "Can I upload my .fig file here to assist"
type textarea "x"
type textarea "Can I upload my .fig file here to assist y"
type textarea "x"
type textarea "Can I upload my .fig file here to assist yo"
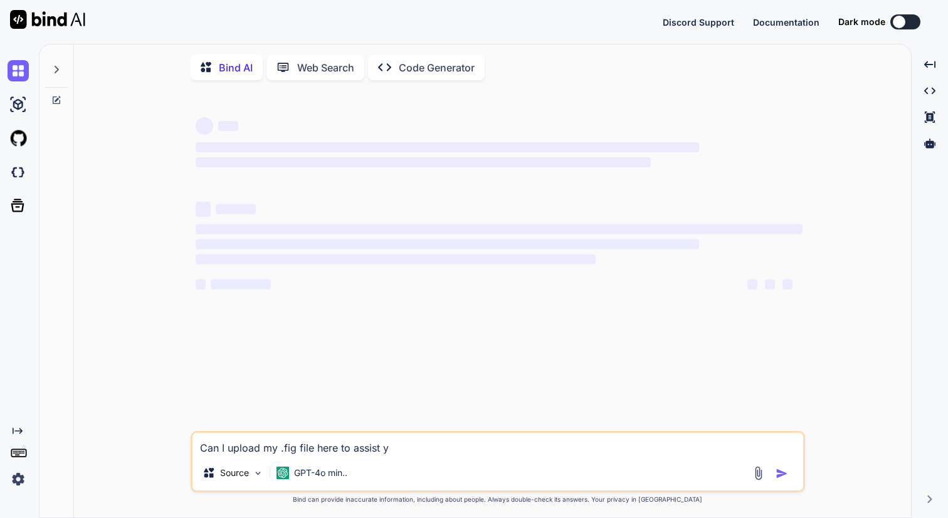
type textarea "x"
type textarea "Can I upload my .fig file here to assist you"
type textarea "x"
type textarea "Can I upload my .fig file here to assist you"
type textarea "x"
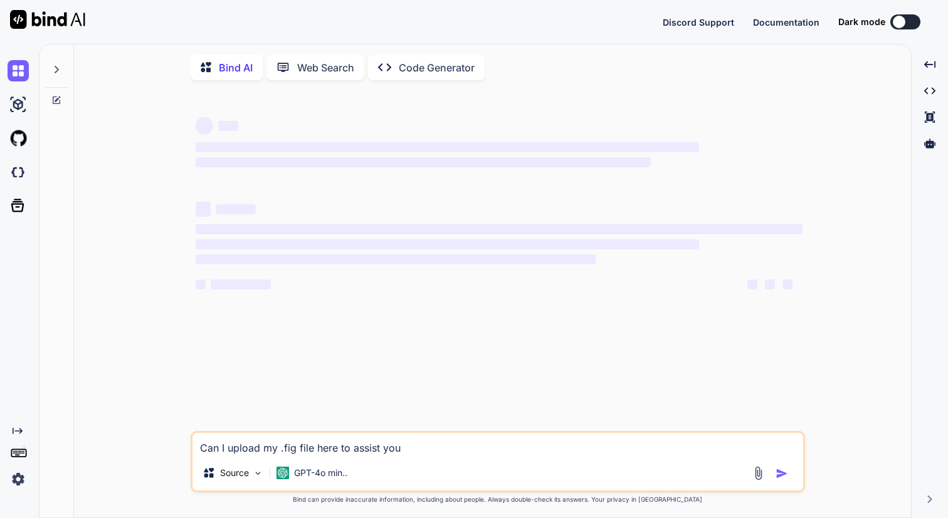
type textarea "Can I upload my .fig file here to assist you i"
type textarea "x"
type textarea "Can I upload my .fig file here to assist you in"
type textarea "x"
type textarea "Can I upload my .fig file here to assist you in"
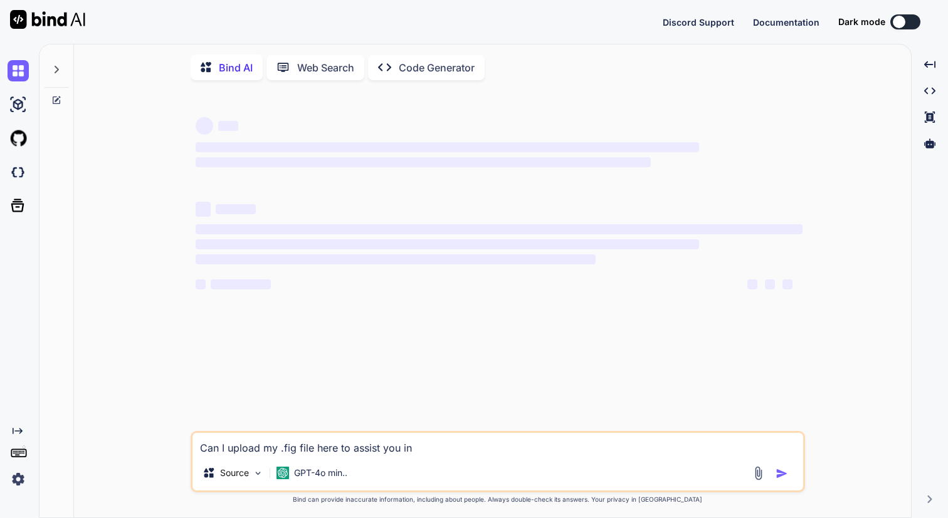
type textarea "x"
type textarea "Can I upload my .fig file here to assist you in u"
type textarea "x"
type textarea "Can I upload my .fig file here to assist you in un"
type textarea "x"
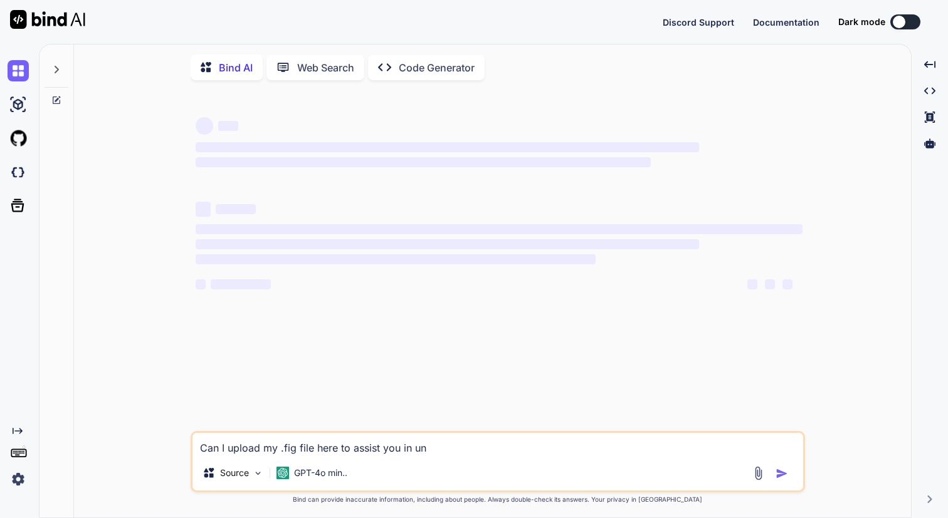
type textarea "Can I upload my .fig file here to assist you in und"
type textarea "x"
type textarea "Can I upload my .fig file here to assist you in unde"
type textarea "x"
type textarea "Can I upload my .fig file here to assist you in under"
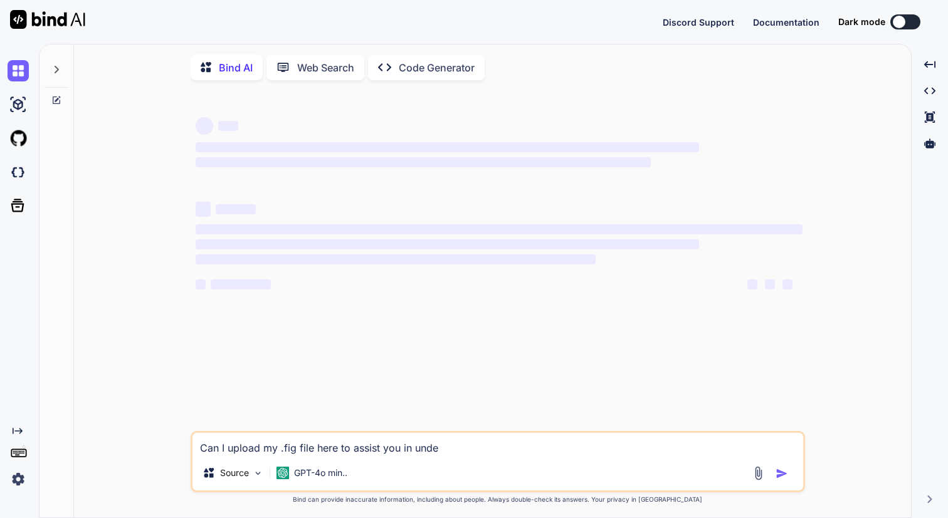
type textarea "x"
type textarea "Can I upload my .fig file here to assist you in unders"
type textarea "x"
type textarea "Can I upload my .fig file here to assist you in underst"
type textarea "x"
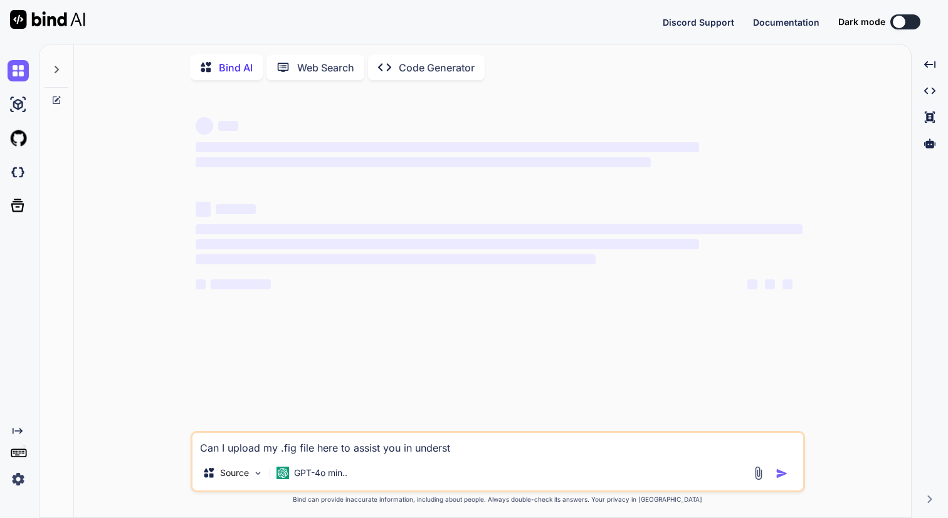
type textarea "Can I upload my .fig file here to assist you in understa"
type textarea "x"
type textarea "Can I upload my .fig file here to assist you in [GEOGRAPHIC_DATA]"
type textarea "x"
type textarea "Can I upload my .fig file here to assist you in understanc"
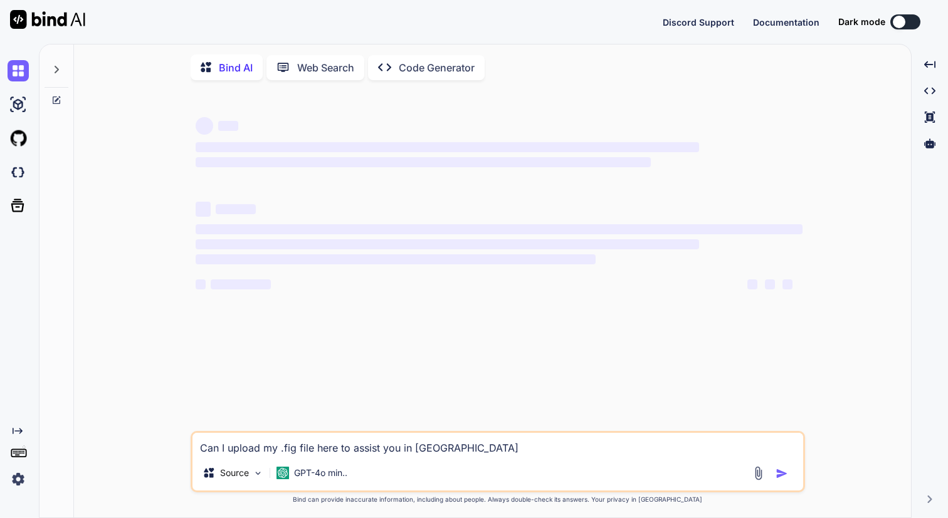
type textarea "x"
type textarea "Can I upload my .fig file here to assist you in understanci"
type textarea "x"
type textarea "Can I upload my .fig file here to assist you in [GEOGRAPHIC_DATA]"
type textarea "x"
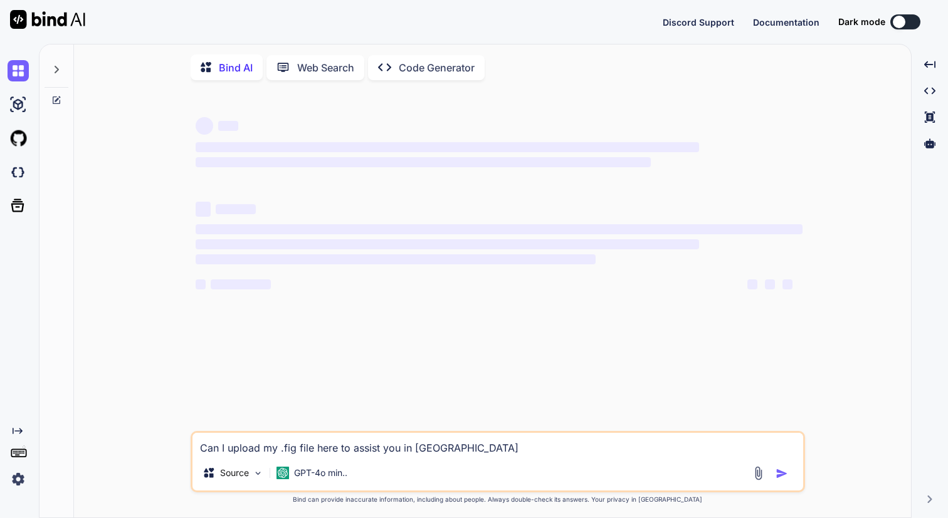
type textarea "Can I upload my .fig file here to assist you in understancing"
type textarea "x"
type textarea "Can I upload my .fig file here to assist you in understancing"
type textarea "x"
type textarea "Can I upload my .fig file here to assist you in understancing w"
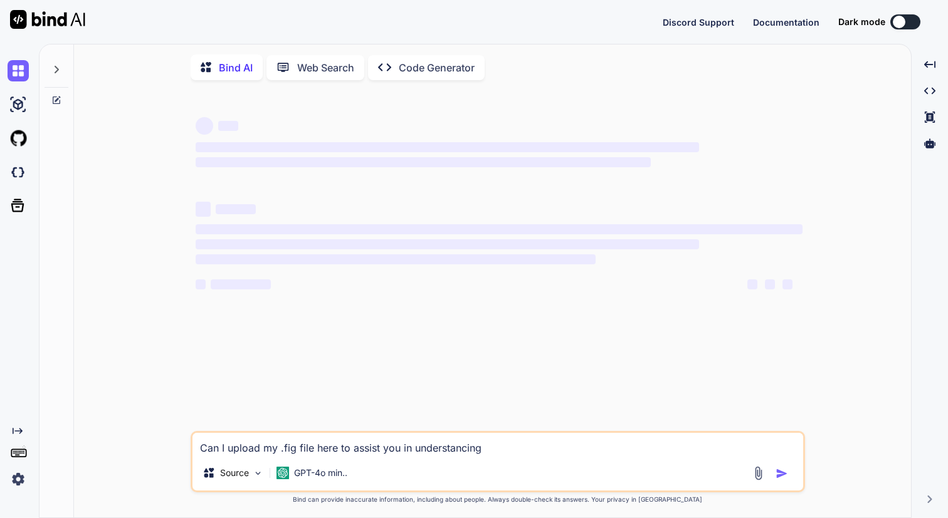
type textarea "x"
type textarea "Can I upload my .fig file here to assist you in understancing wh"
type textarea "x"
type textarea "Can I upload my .fig file here to assist you in understancing wha"
type textarea "x"
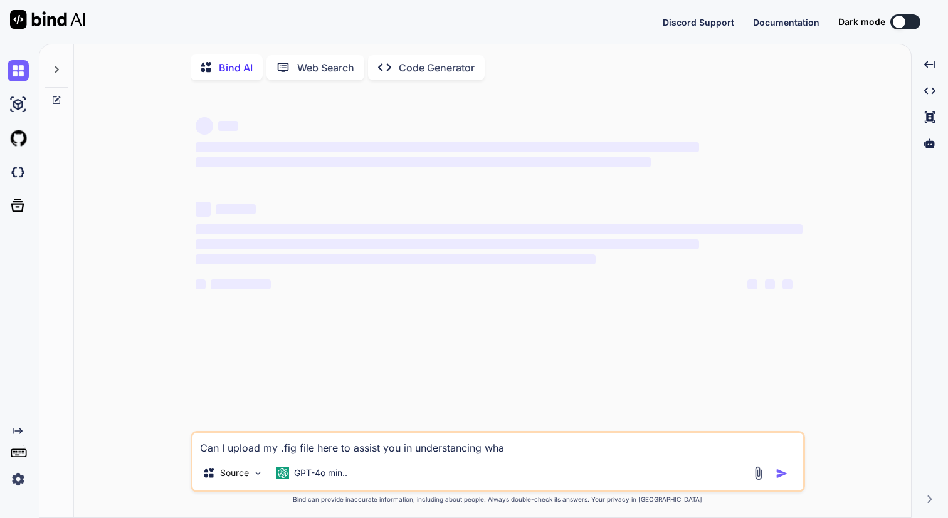
type textarea "Can I upload my .fig file here to assist you in understancing what"
type textarea "x"
type textarea "Can I upload my .fig file here to assist you in understancing what"
type textarea "x"
type textarea "Can I upload my .fig file here to assist you in understancing what I"
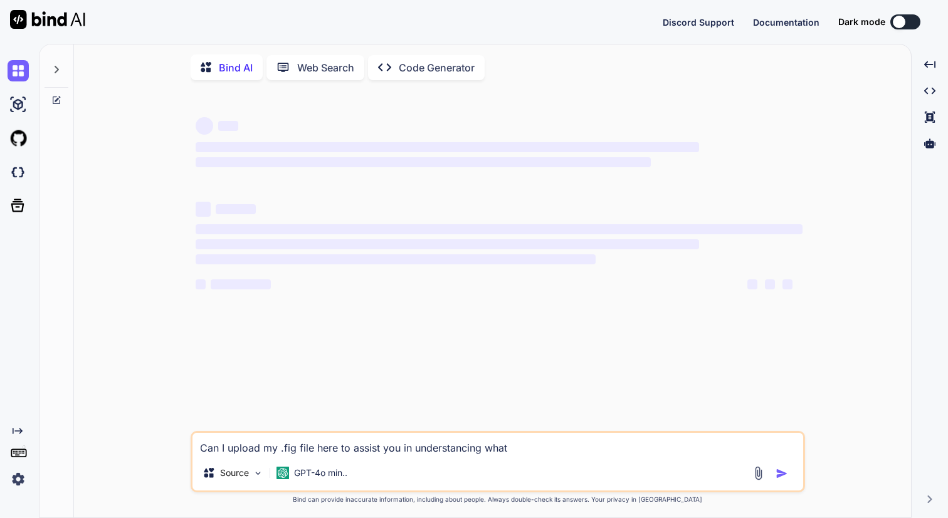
type textarea "x"
type textarea "Can I upload my .fig file here to assist you in understancing what I"
type textarea "x"
type textarea "Can I upload my .fig file here to assist you in understancing what I a"
type textarea "x"
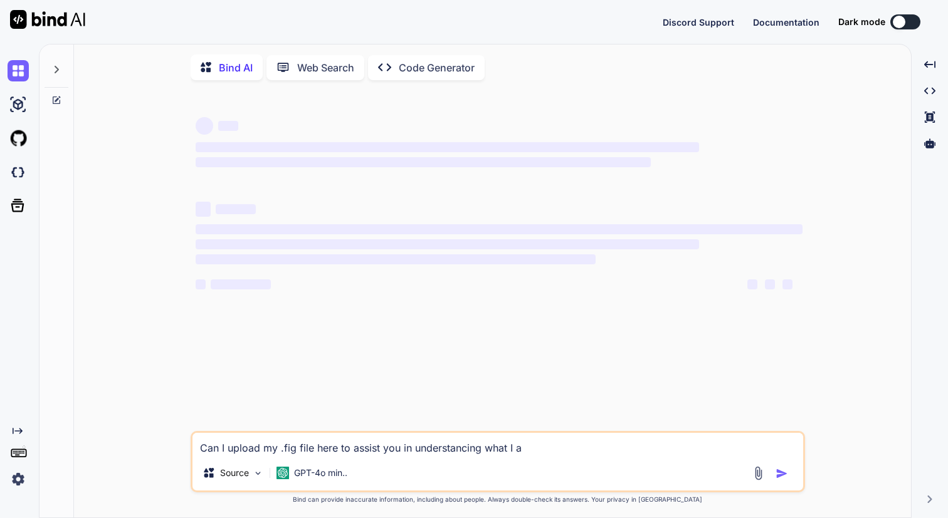
type textarea "Can I upload my .fig file here to assist you in understancing what I am"
type textarea "x"
type textarea "Can I upload my .fig file here to assist you in understancing what I am"
type textarea "x"
type textarea "Can I upload my .fig file here to assist you in understancing what I am l"
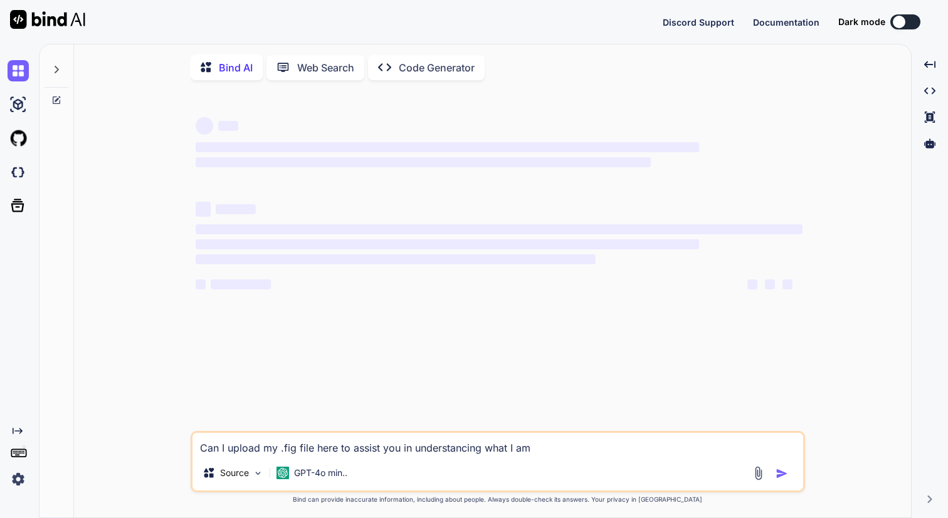
type textarea "x"
type textarea "Can I upload my .fig file here to assist you in understancing what I am lo"
type textarea "x"
type textarea "Can I upload my .fig file here to assist you in understancing what I am loo"
type textarea "x"
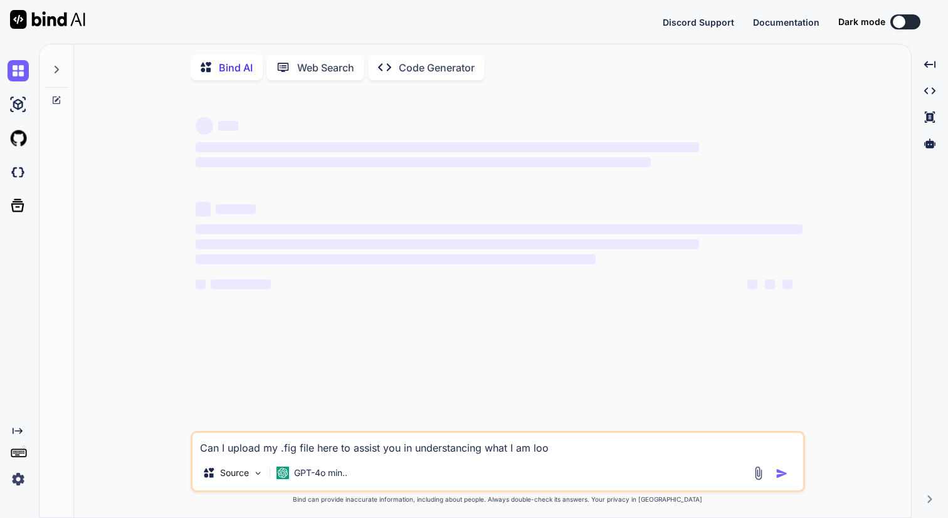
type textarea "Can I upload my .fig file here to assist you in understancing what I am look"
type textarea "x"
type textarea "Can I upload my .fig file here to assist you in understancing what I am looki"
type textarea "x"
type textarea "Can I upload my .fig file here to assist you in understancing what I am lookin"
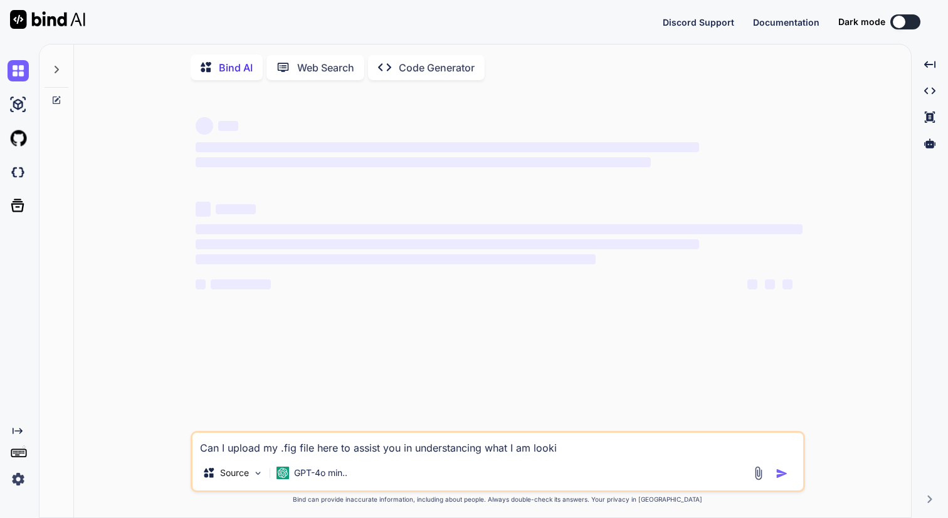
type textarea "x"
type textarea "Can I upload my .fig file here to assist you in understancing what I am looking"
type textarea "x"
type textarea "Can I upload my .fig file here to assist you in understancing what I am looking"
type textarea "x"
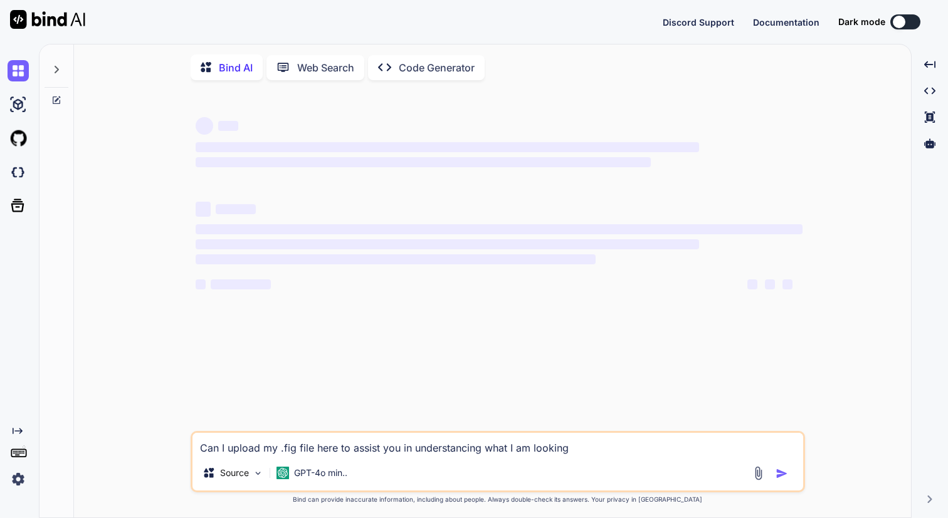
type textarea "Can I upload my .fig file here to assist you in understancing what I am looking…"
type textarea "x"
type textarea "Can I upload my .fig file here to assist you in understancing what I am looking…"
type textarea "x"
type textarea "Can I upload my .fig file here to assist you in understancing what I am looking…"
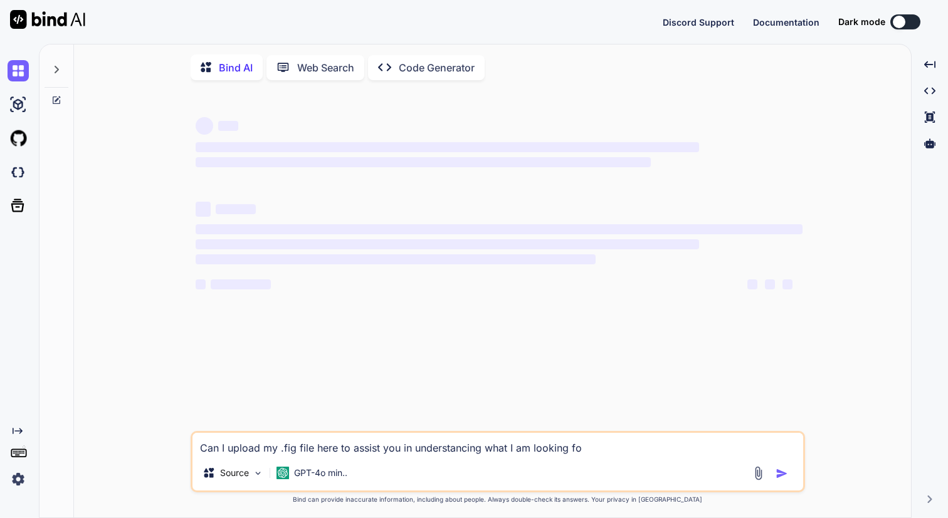
type textarea "x"
type textarea "Can I upload my .fig file here to assist you in understancing what I am looking…"
type textarea "x"
type textarea "Can I upload my .fig file here to assist you in understancing what I am looking…"
type textarea "x"
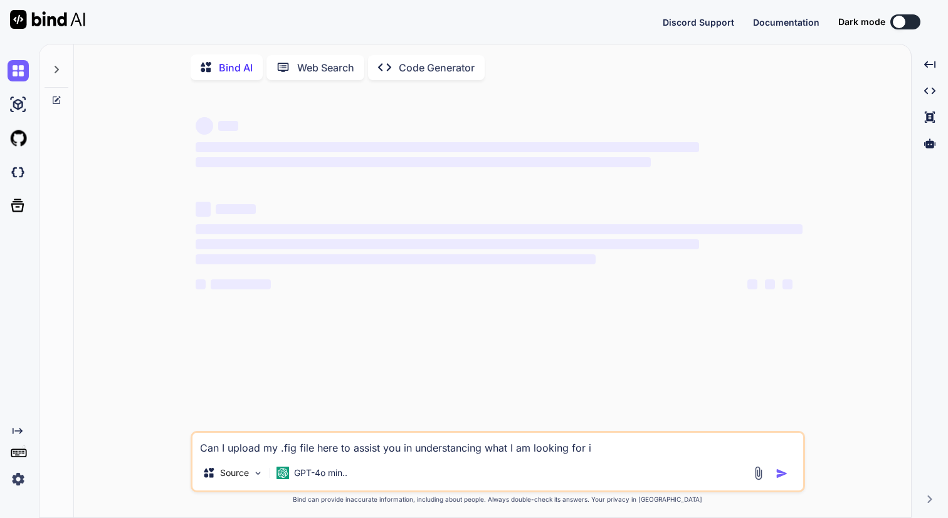
type textarea "Can I upload my .fig file here to assist you in understancing what I am looking…"
click at [911, 26] on button at bounding box center [905, 21] width 30 height 15
click at [912, 22] on button at bounding box center [905, 21] width 30 height 15
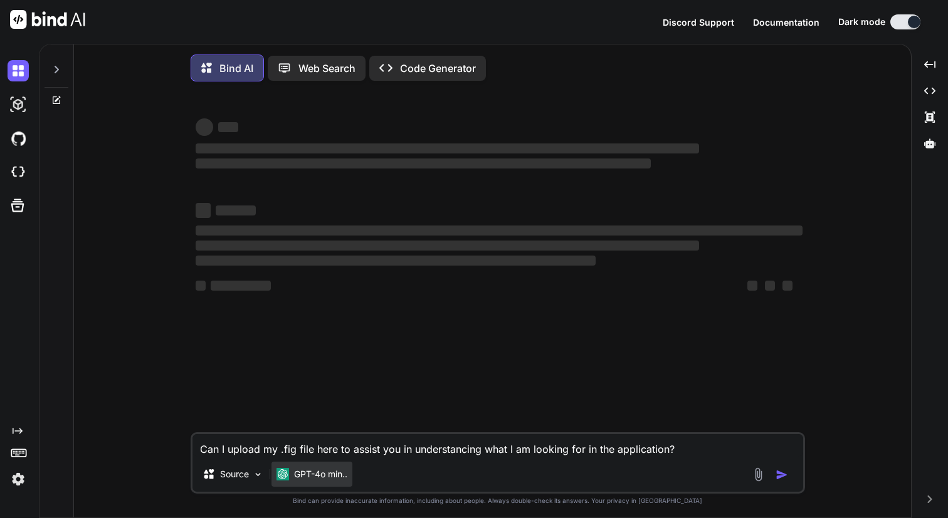
click at [316, 477] on p "GPT-4o min.." at bounding box center [320, 474] width 53 height 13
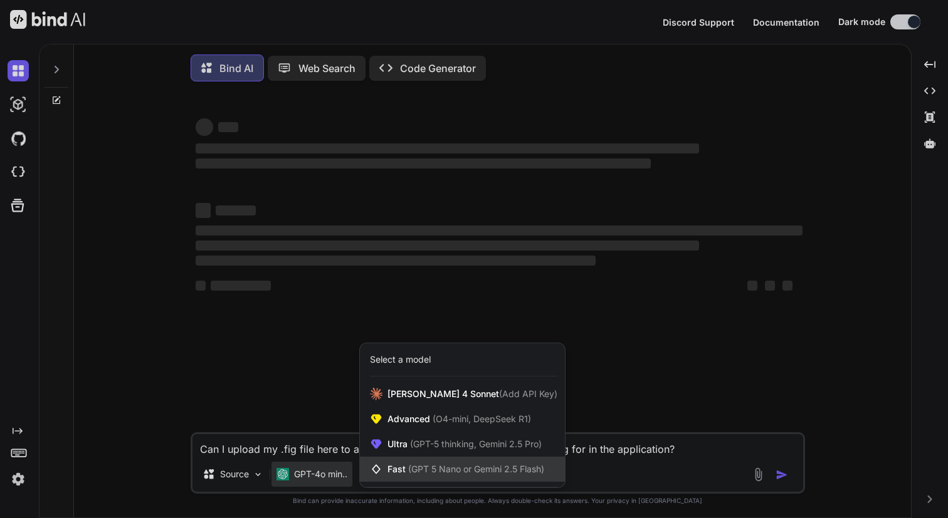
click at [402, 476] on span "Fast (GPT 5 Nano or Gemini 2.5 Flash)" at bounding box center [465, 469] width 157 height 13
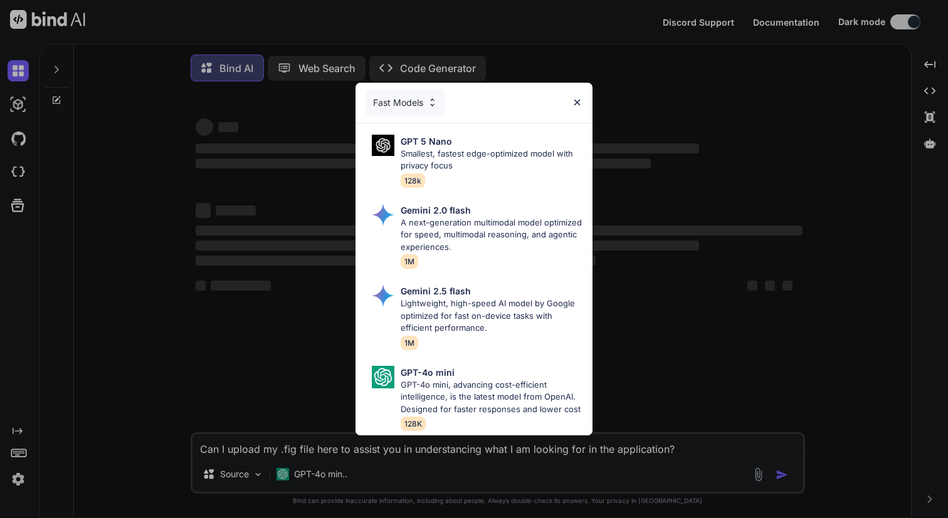
click at [575, 97] on img at bounding box center [577, 102] width 11 height 11
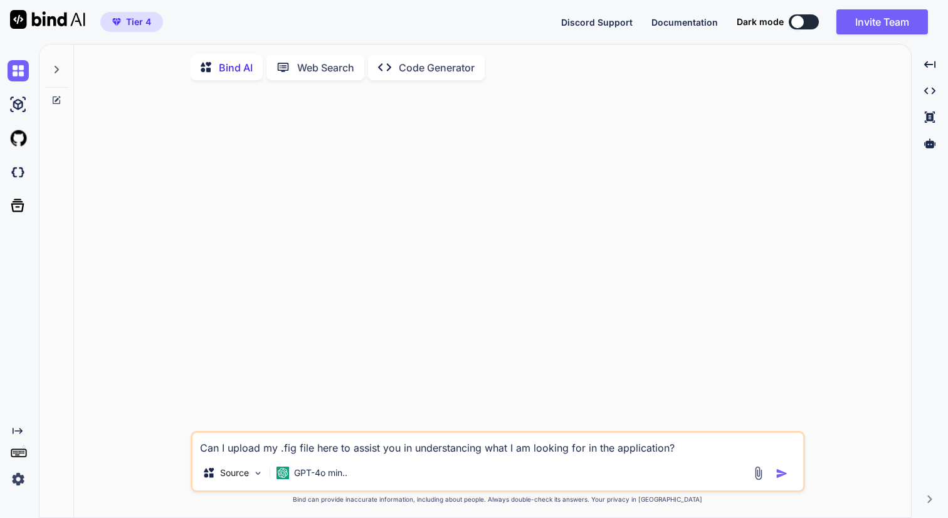
click at [782, 477] on img "button" at bounding box center [781, 474] width 13 height 13
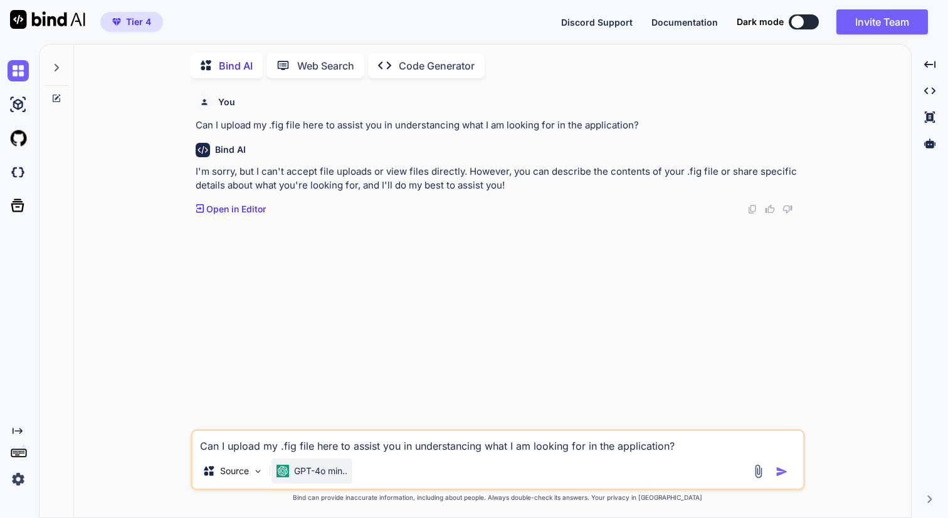
click at [291, 474] on div "GPT-4o min.." at bounding box center [311, 471] width 71 height 13
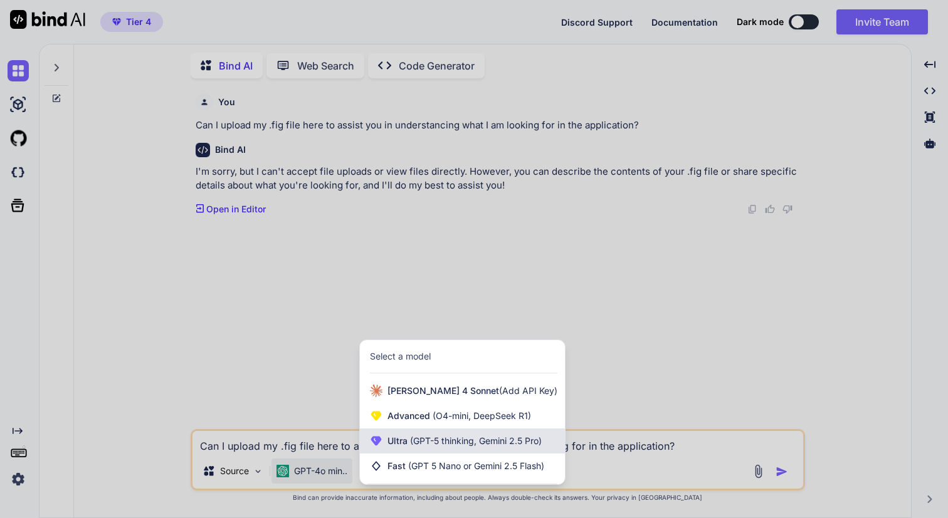
click at [439, 437] on span "(GPT-5 thinking, Gemini 2.5 Pro)" at bounding box center [474, 441] width 134 height 11
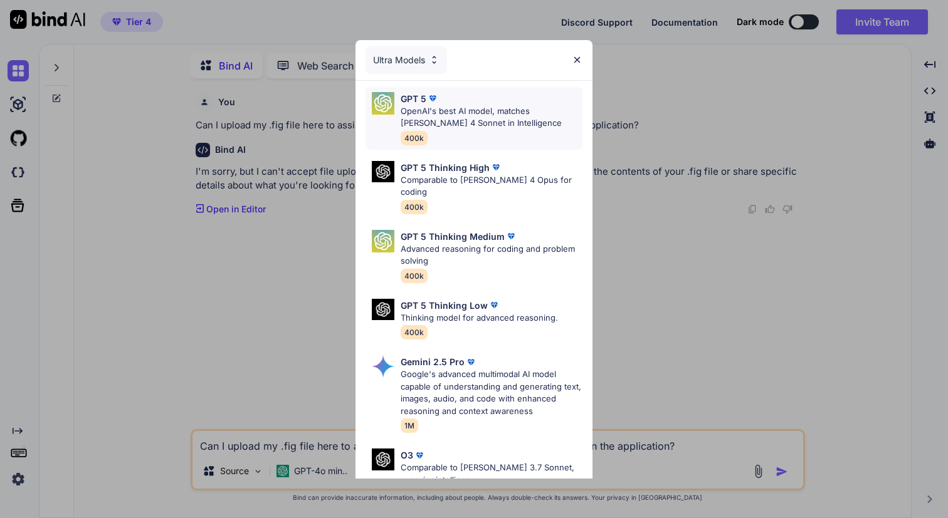
click at [411, 112] on p "OpenAI's best AI model, matches [PERSON_NAME] 4 Sonnet in Intelligence" at bounding box center [491, 117] width 182 height 24
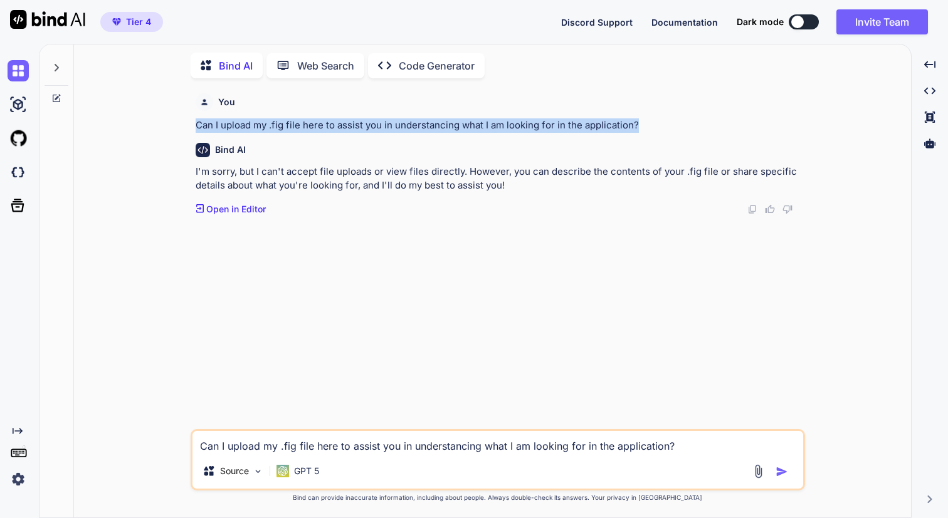
drag, startPoint x: 197, startPoint y: 125, endPoint x: 642, endPoint y: 129, distance: 445.6
click at [642, 129] on p "Can I upload my .fig file here to assist you in understancing what I am looking…" at bounding box center [499, 125] width 607 height 14
copy p "Can I upload my .fig file here to assist you in understancing what I am looking…"
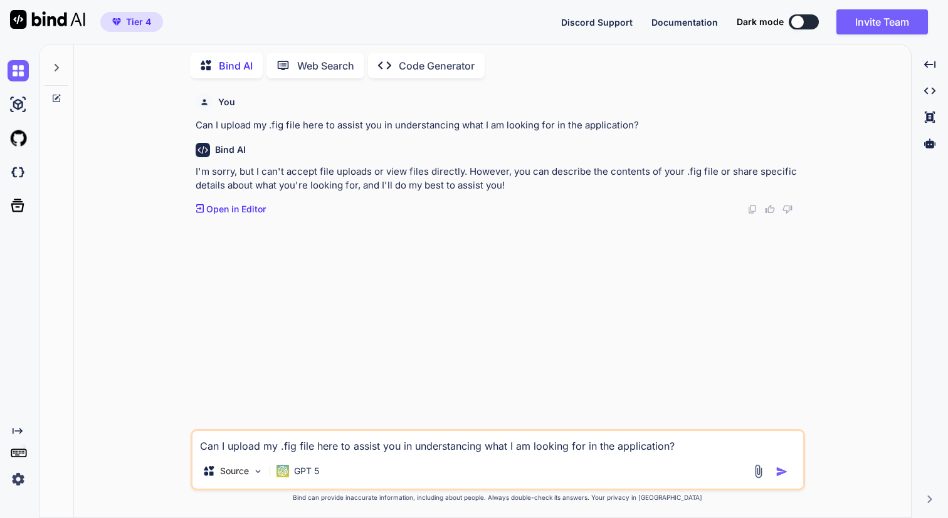
click at [226, 447] on textarea "Can I upload my .fig file here to assist you in understancing what I am looking…" at bounding box center [497, 442] width 610 height 23
paste textarea "Can I upload my .fig file here to assist you in understancing what I am looking…"
click at [778, 473] on img "button" at bounding box center [781, 472] width 13 height 13
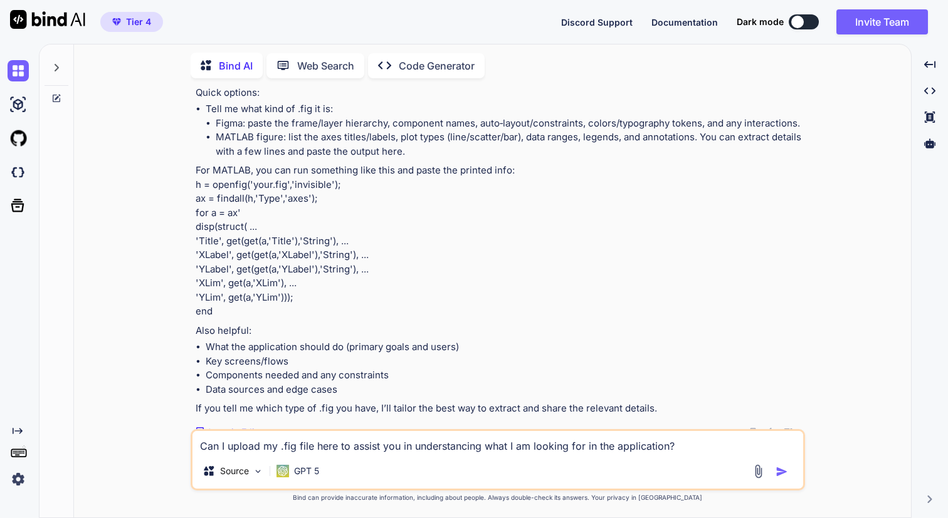
scroll to position [234, 0]
